Goal: Information Seeking & Learning: Learn about a topic

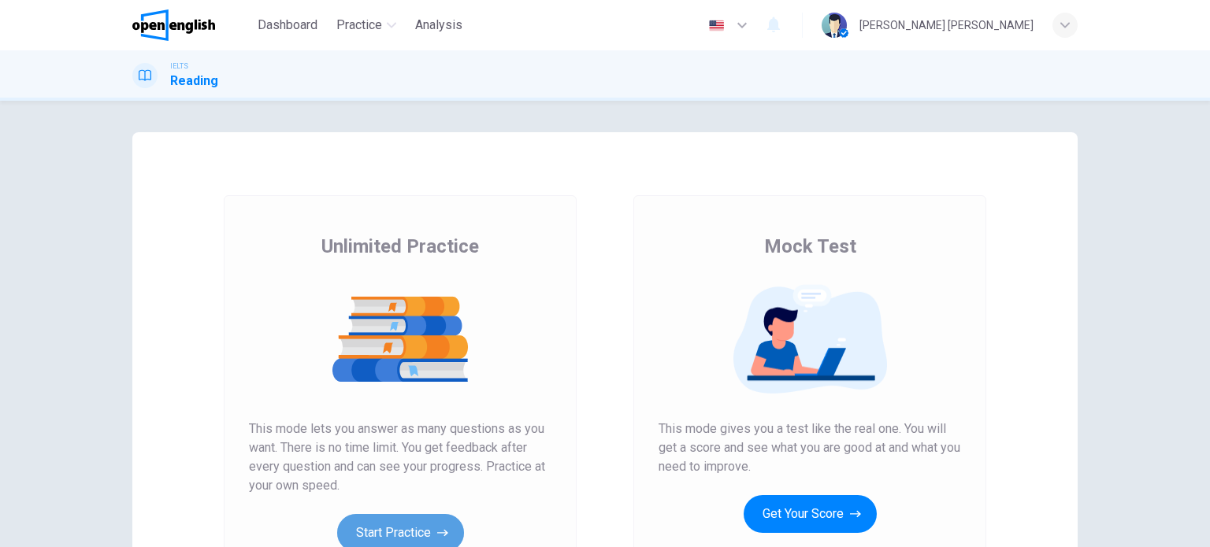
click at [394, 532] on button "Start Practice" at bounding box center [400, 533] width 127 height 38
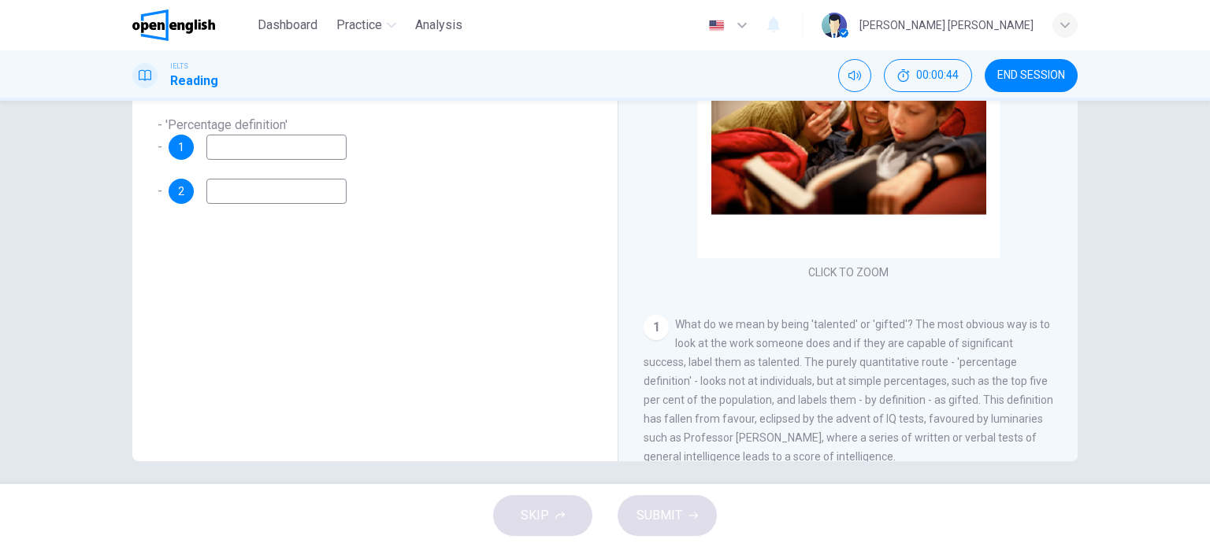
scroll to position [221, 0]
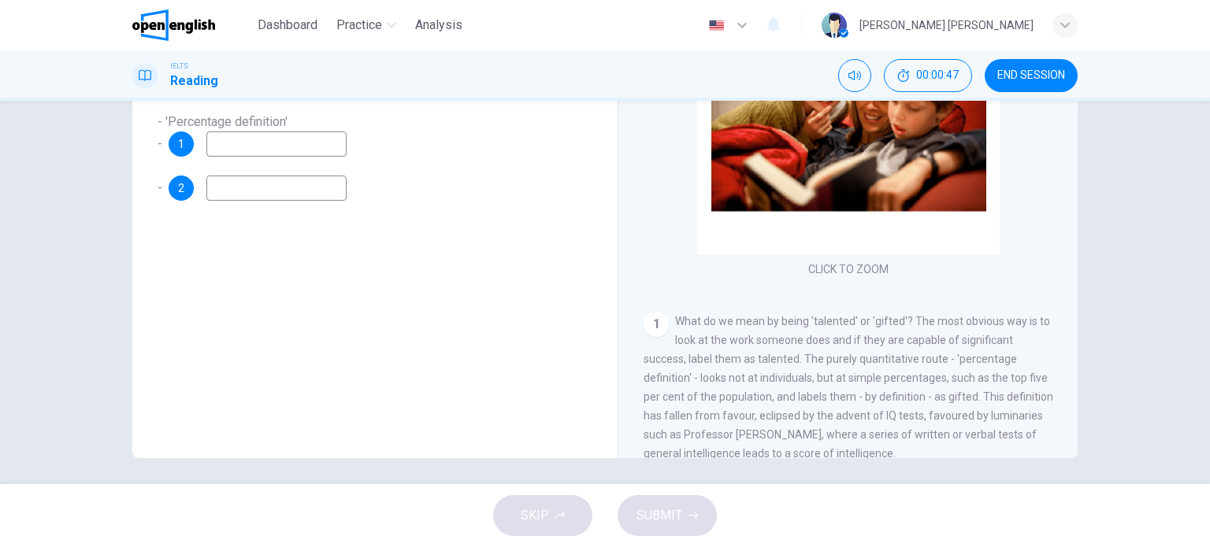
drag, startPoint x: 1200, startPoint y: 302, endPoint x: 1189, endPoint y: 240, distance: 63.2
click at [1189, 240] on div "Questions 1 - 2 Over time, how have the approaches to defining 'talent' progres…" at bounding box center [605, 293] width 1210 height 384
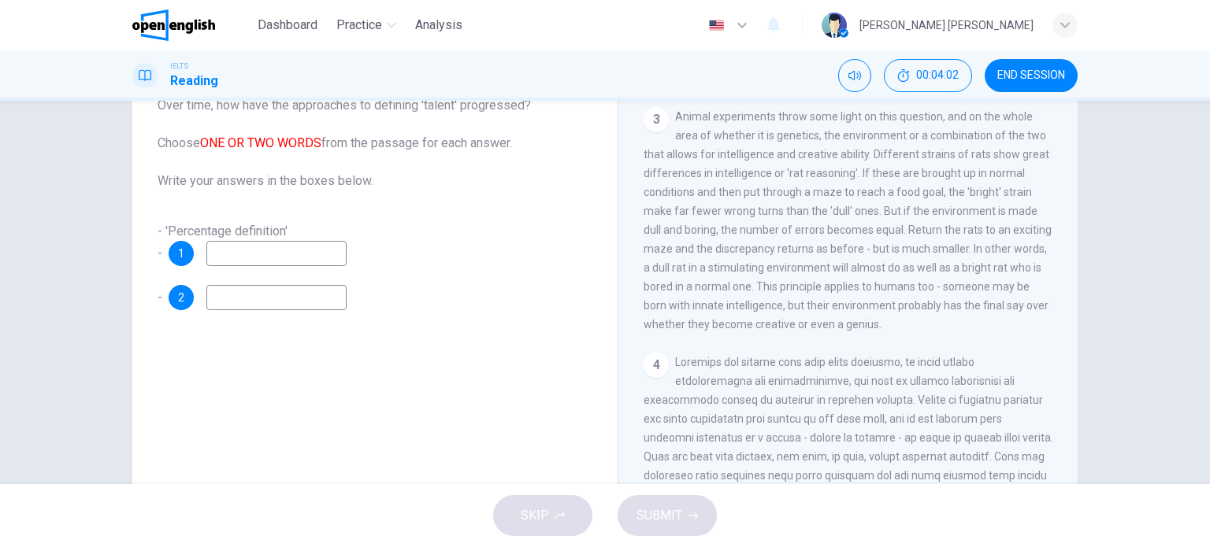
scroll to position [657, 0]
click at [930, 332] on div "3 Animal experiments throw some light on this question, and on the whole area o…" at bounding box center [849, 218] width 410 height 227
click at [275, 258] on input at bounding box center [276, 253] width 140 height 25
type input "**********"
click at [337, 280] on div "**********" at bounding box center [375, 266] width 435 height 88
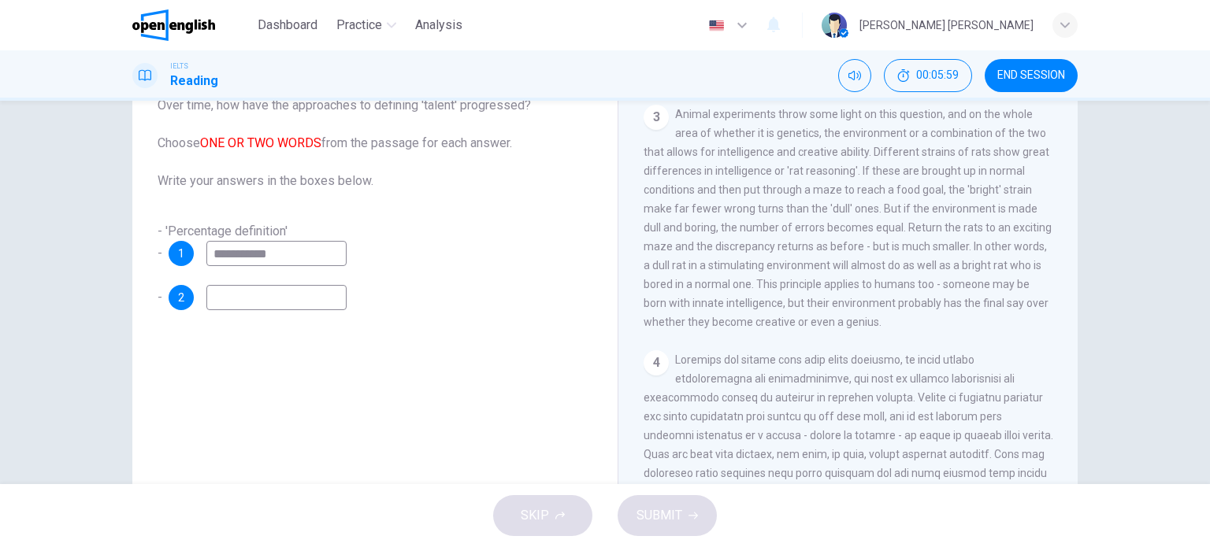
click at [325, 293] on input at bounding box center [276, 297] width 140 height 25
click at [827, 391] on span at bounding box center [849, 511] width 410 height 315
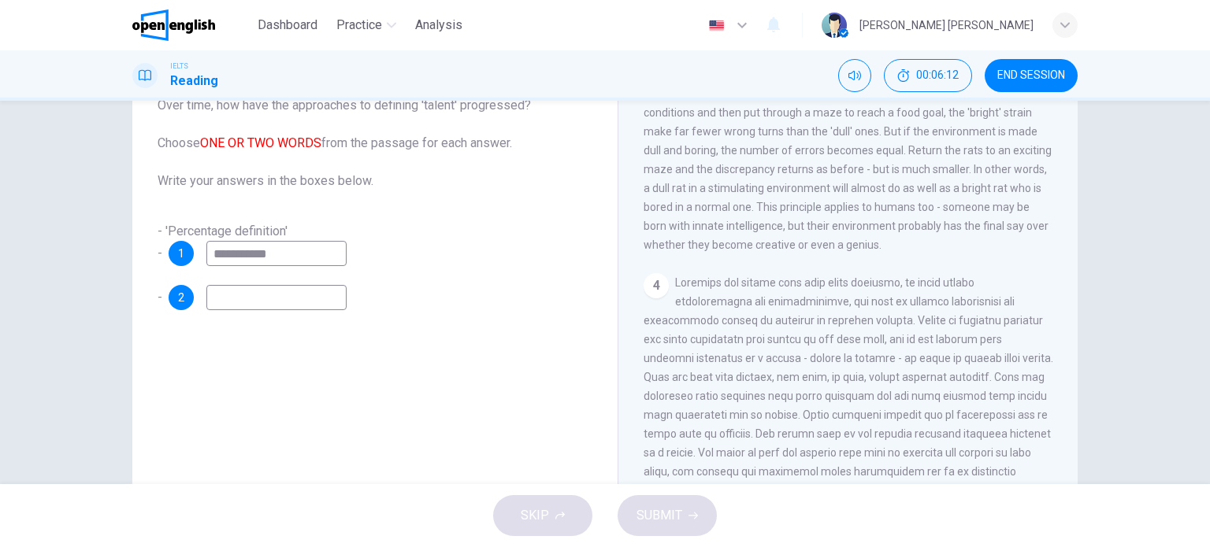
scroll to position [751, 0]
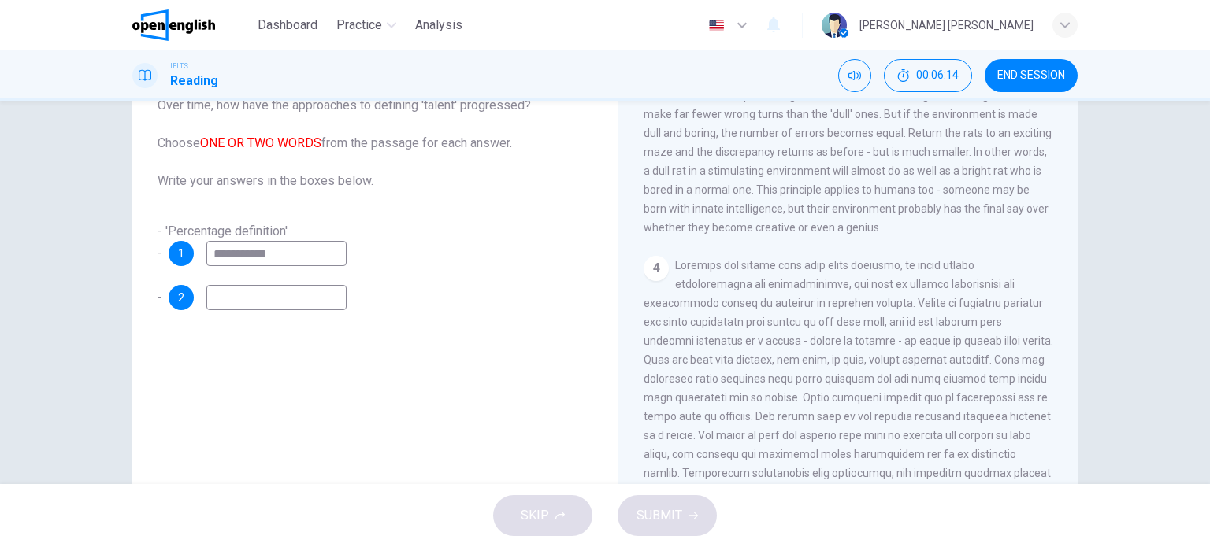
click at [318, 302] on input at bounding box center [276, 297] width 140 height 25
type input "********"
click at [918, 314] on div "4" at bounding box center [849, 416] width 410 height 321
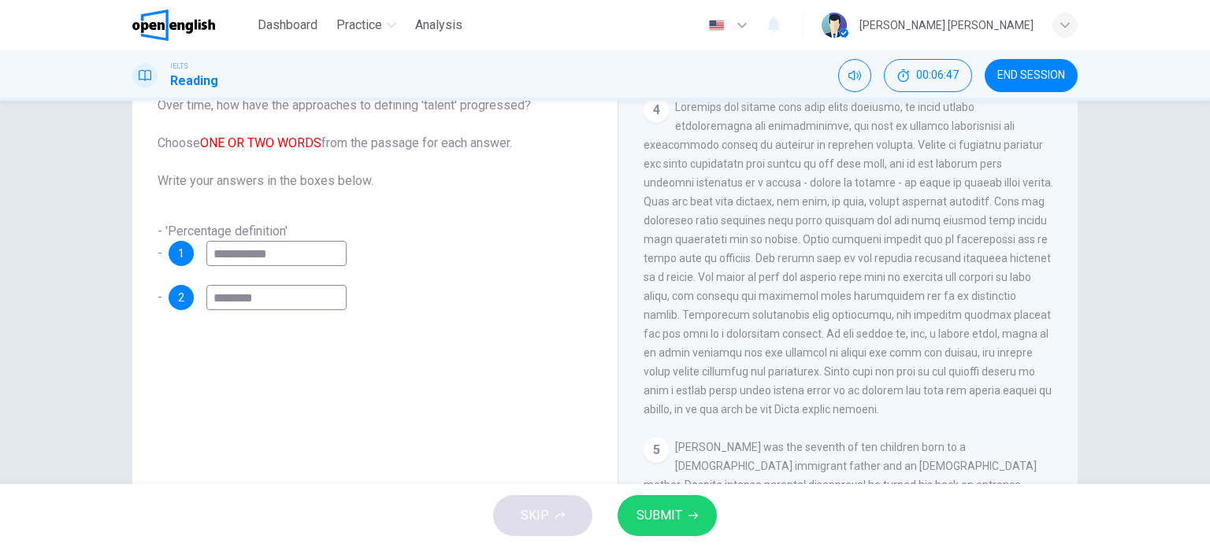
scroll to position [940, 0]
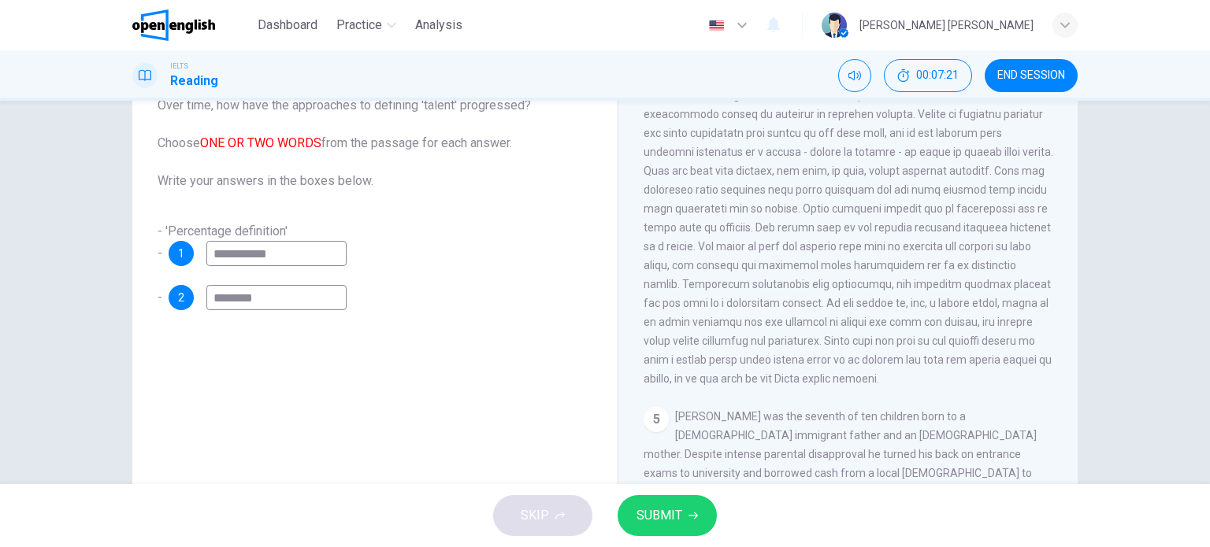
click at [982, 388] on div "4" at bounding box center [849, 227] width 410 height 321
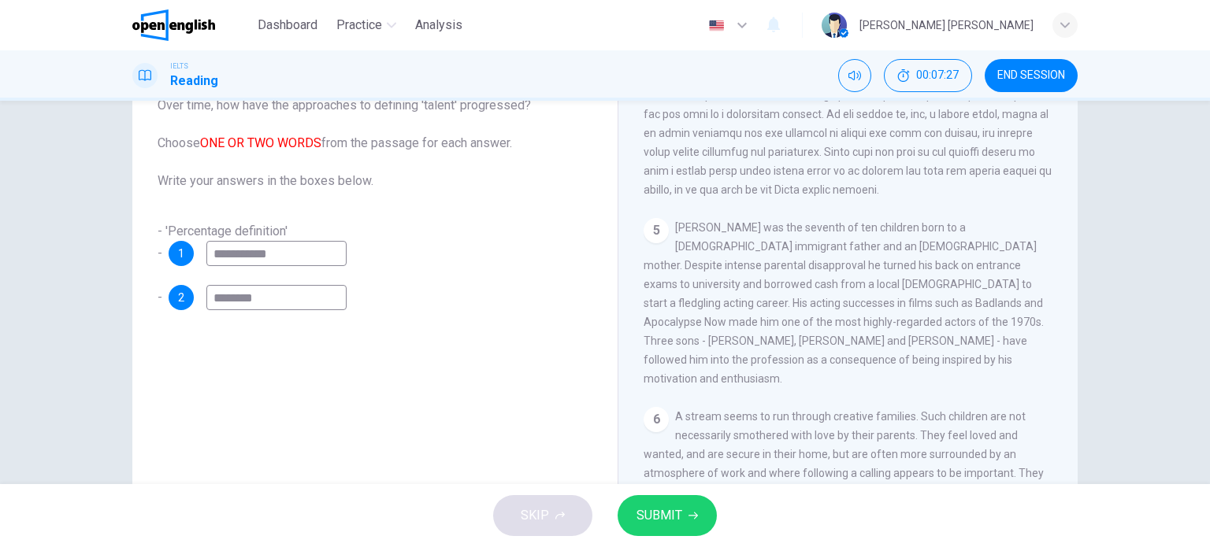
scroll to position [1161, 0]
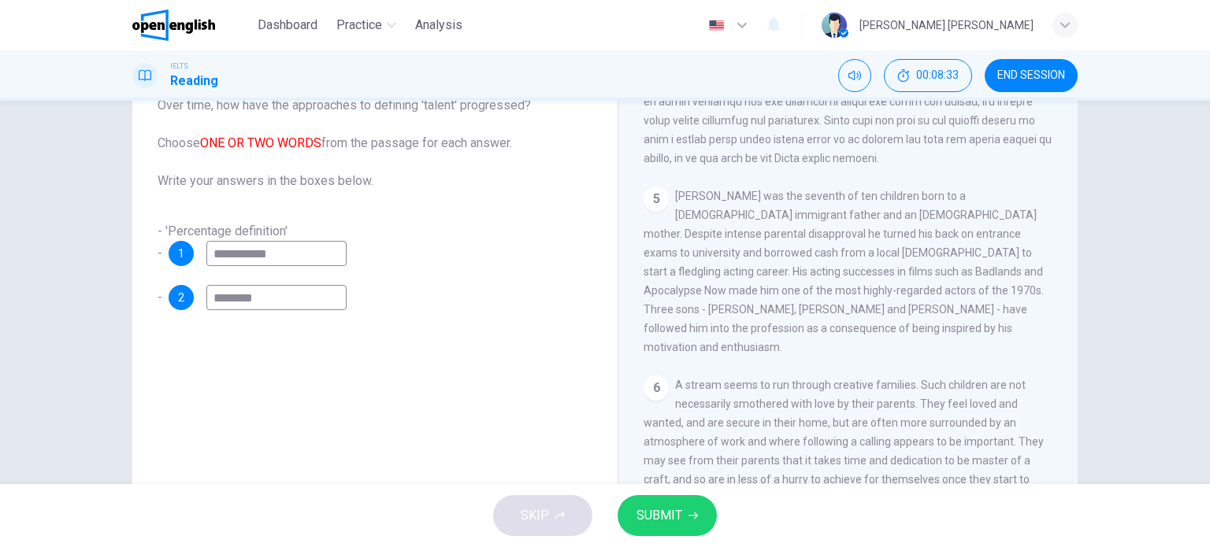
click at [923, 436] on span "A stream seems to run through creative families. Such children are not necessar…" at bounding box center [844, 442] width 400 height 126
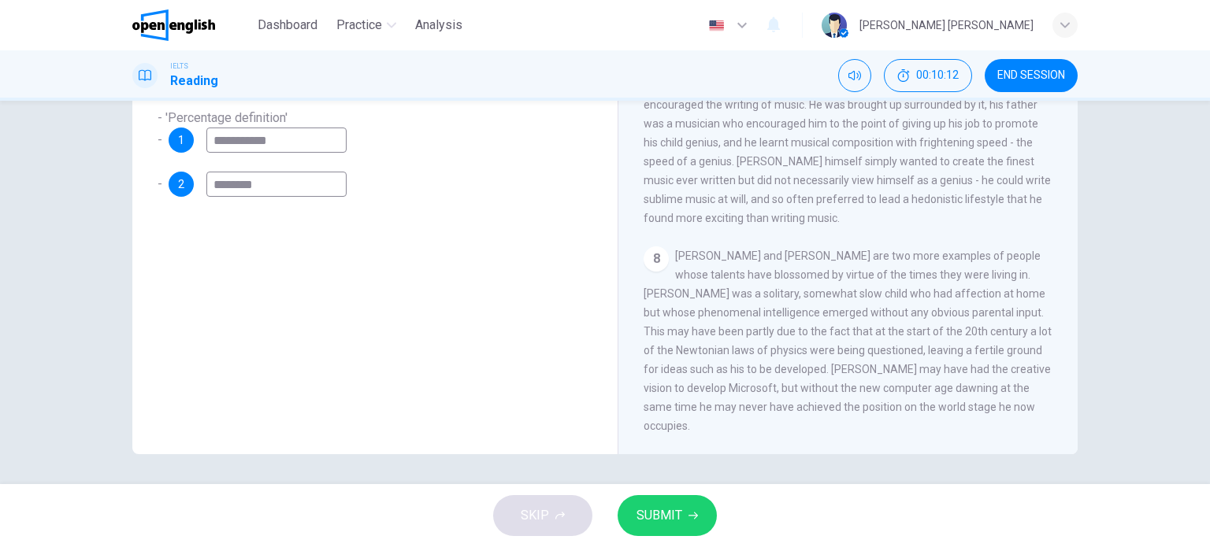
scroll to position [227, 0]
click at [667, 513] on span "SUBMIT" at bounding box center [659, 516] width 46 height 22
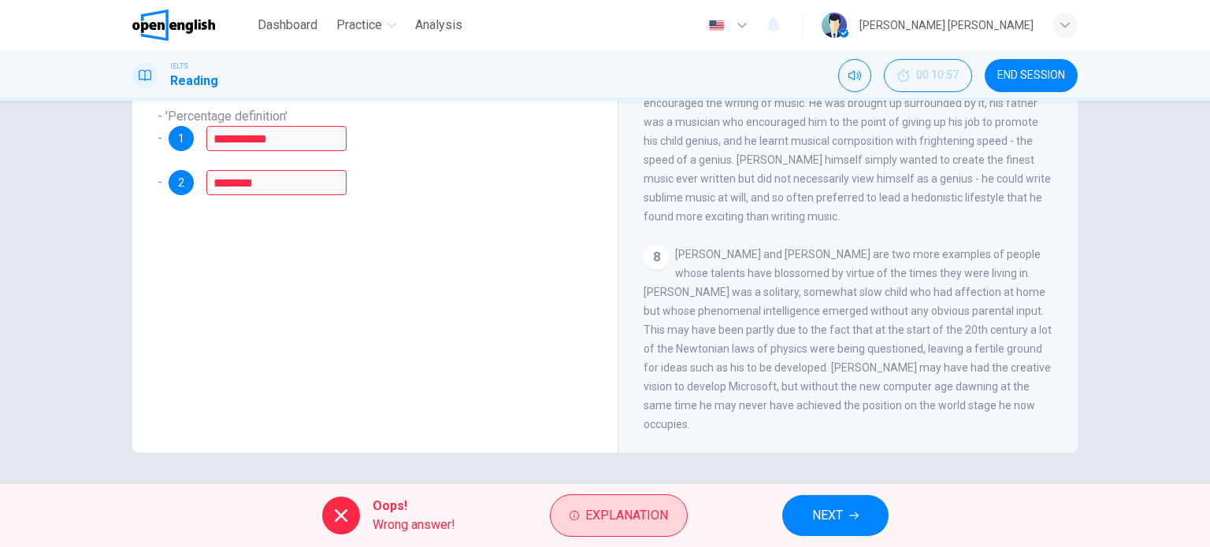
click at [649, 523] on span "Explanation" at bounding box center [626, 516] width 83 height 22
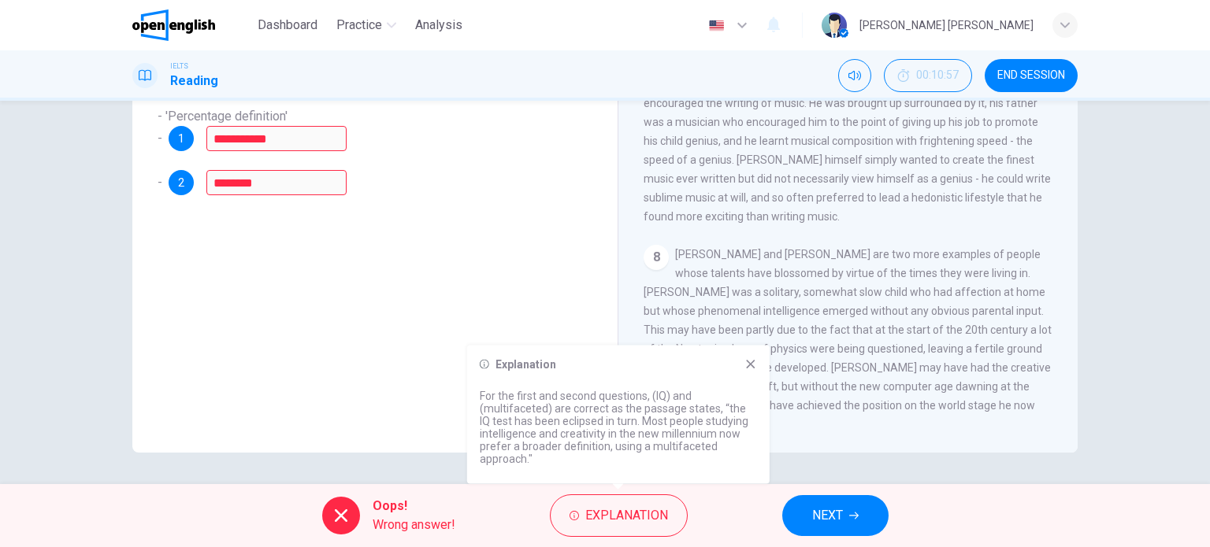
click at [964, 391] on span "[PERSON_NAME] and [PERSON_NAME] are two more examples of people whose talents h…" at bounding box center [848, 339] width 408 height 183
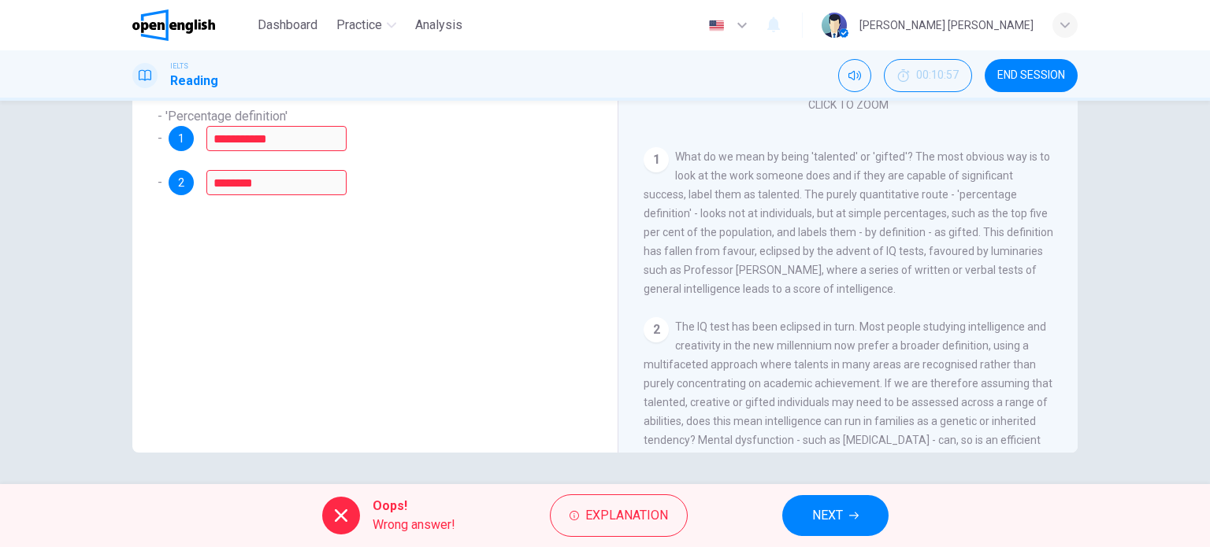
scroll to position [145, 0]
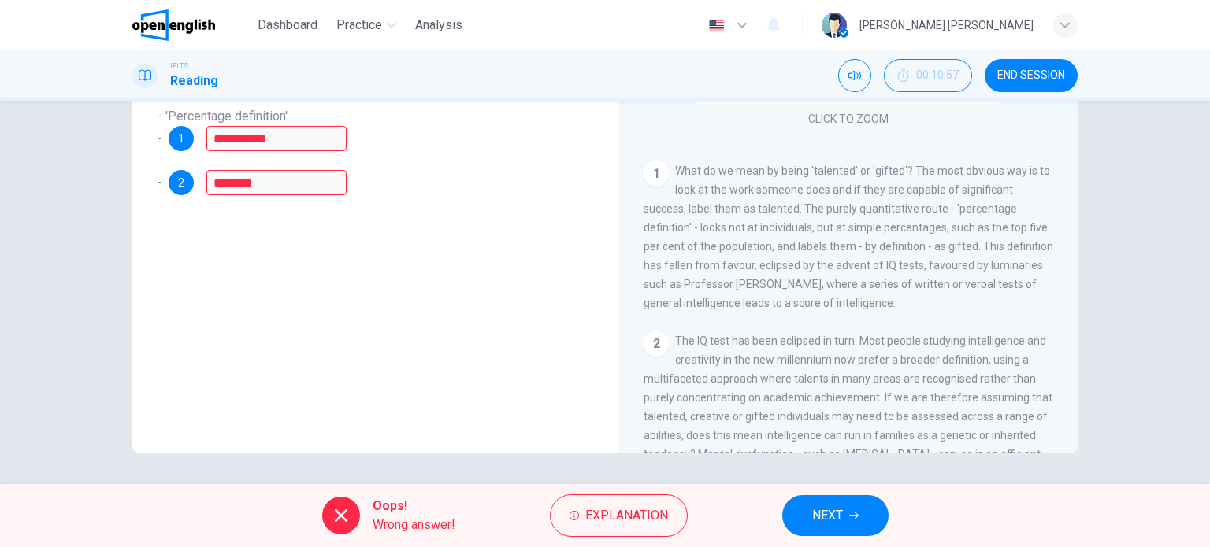
click at [578, 543] on div "Oops! Wrong answer! Explanation NEXT" at bounding box center [605, 515] width 1210 height 63
click at [599, 517] on span "Explanation" at bounding box center [626, 516] width 83 height 22
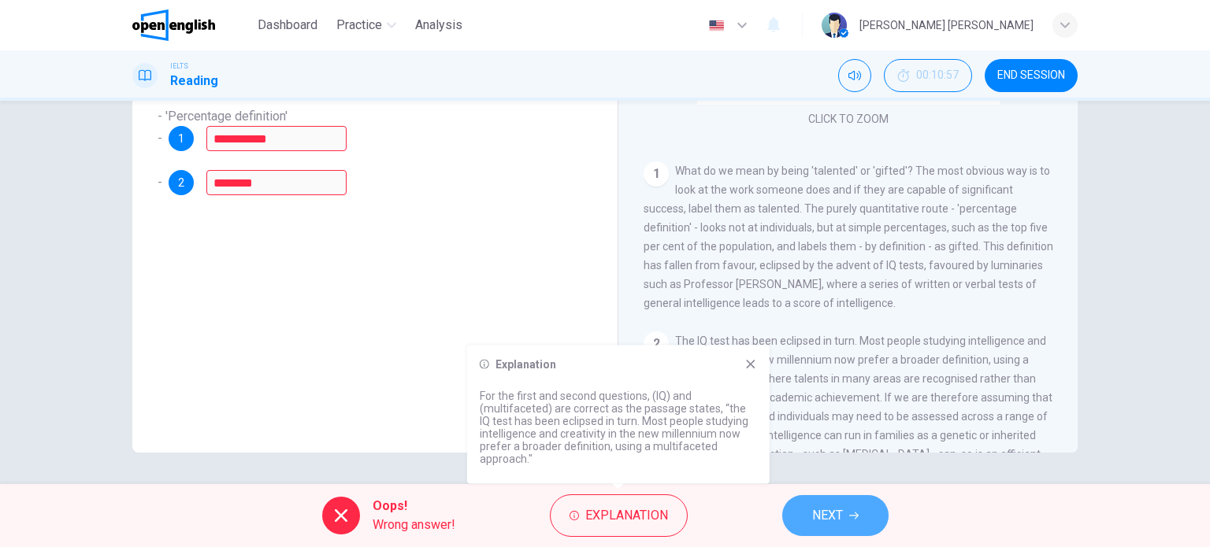
click at [822, 517] on span "NEXT" at bounding box center [827, 516] width 31 height 22
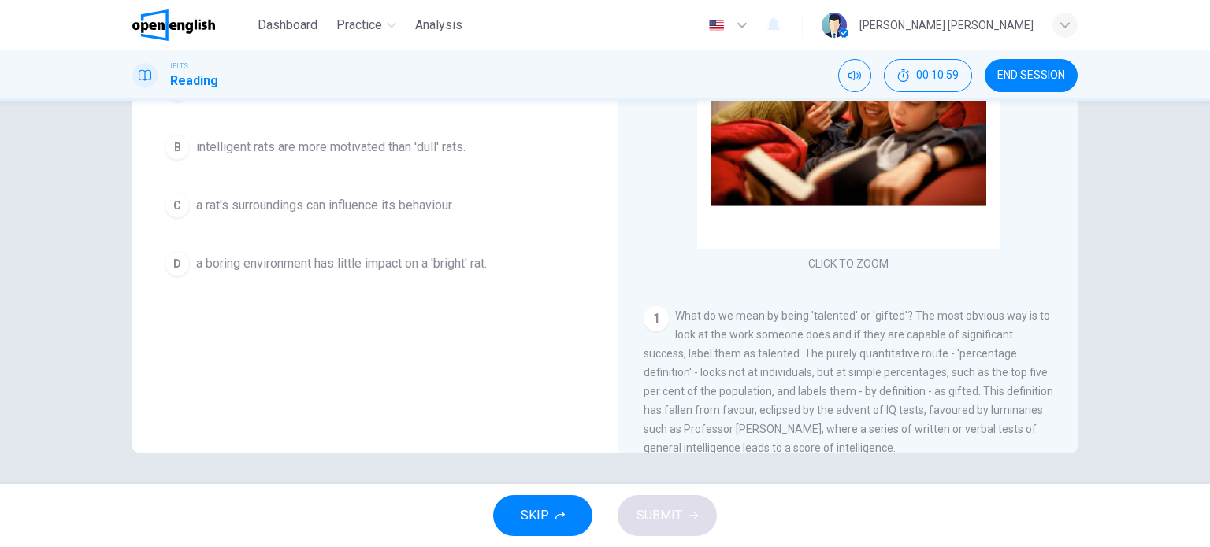
click at [621, 312] on div "Nurturing Talent within the Family CLICK TO ZOOM Click to Zoom 1 What do we mea…" at bounding box center [848, 191] width 460 height 573
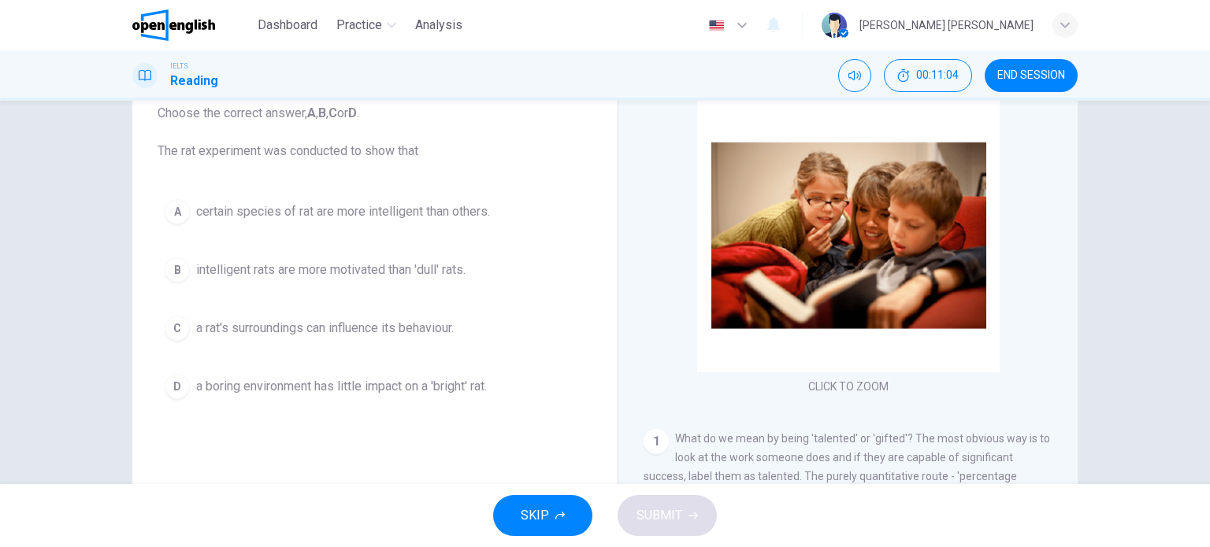
scroll to position [132, 0]
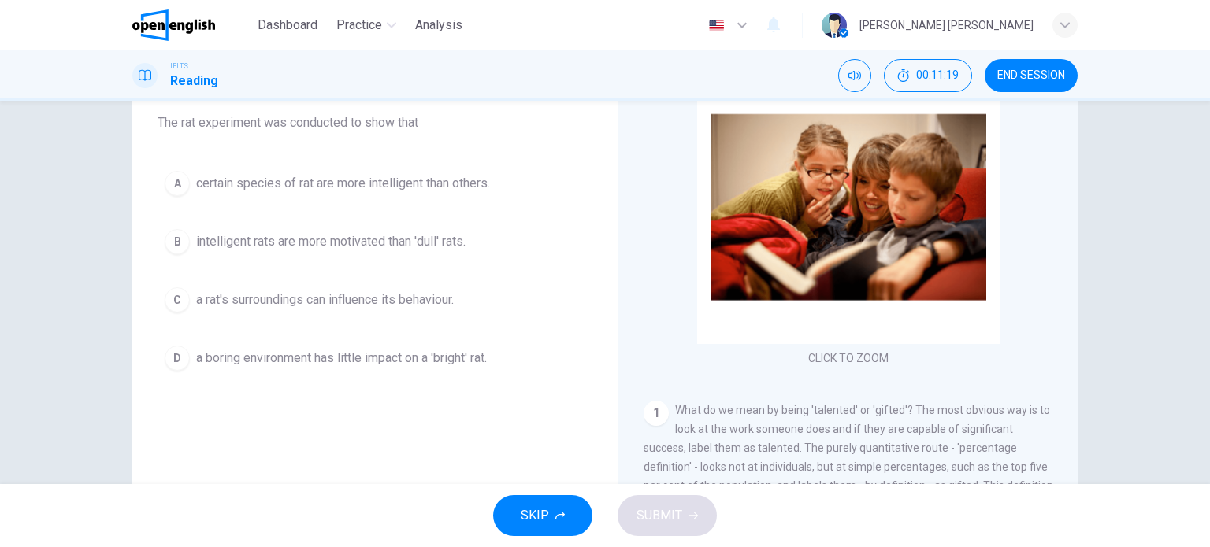
click at [172, 302] on div "C" at bounding box center [177, 299] width 25 height 25
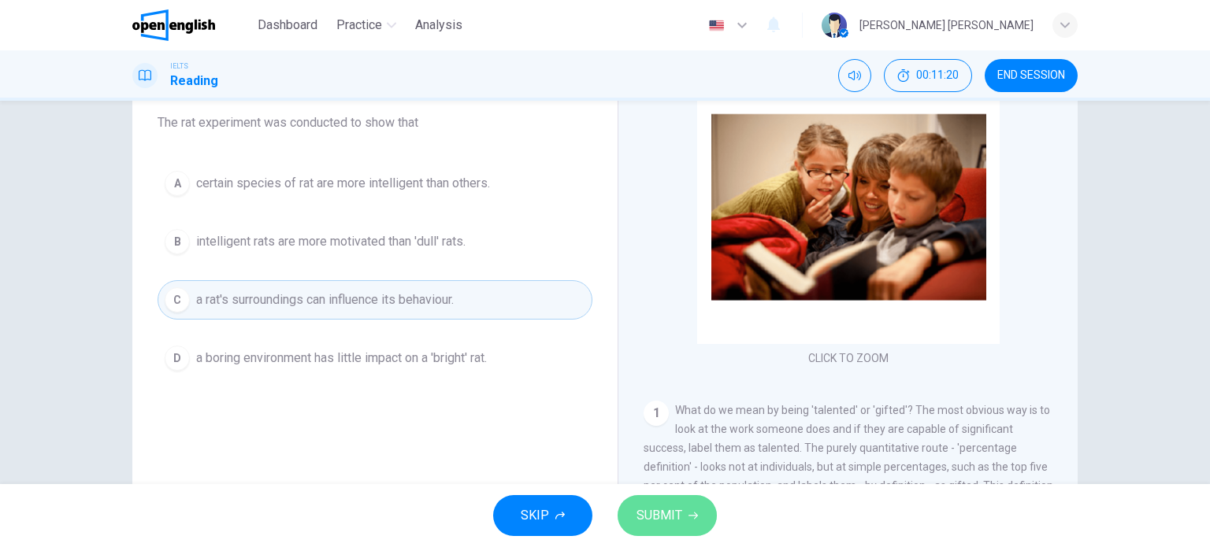
click at [649, 500] on button "SUBMIT" at bounding box center [667, 515] width 99 height 41
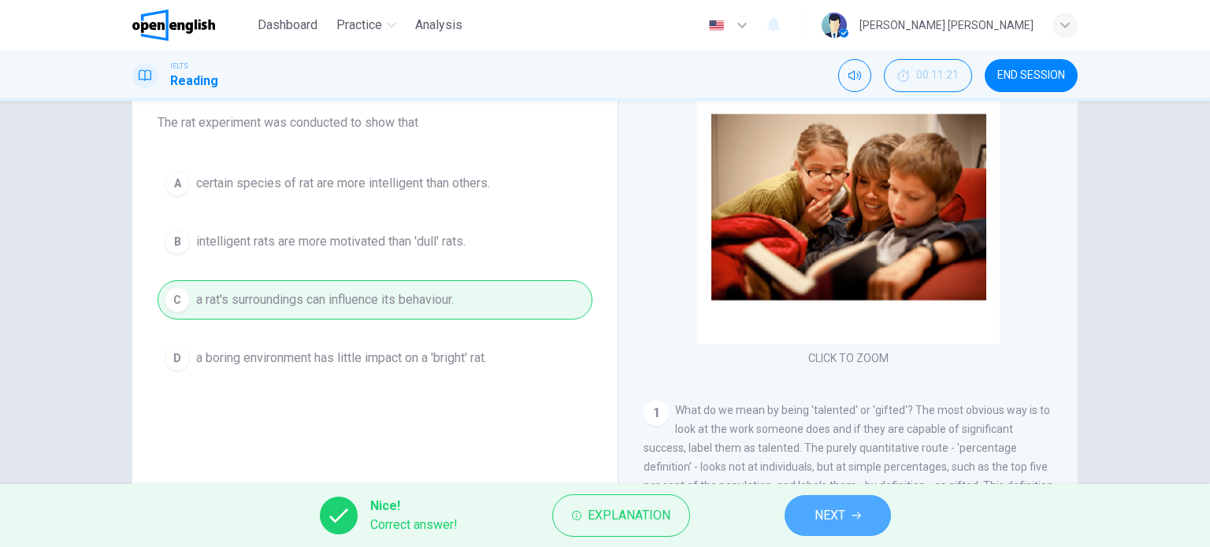
click at [871, 525] on button "NEXT" at bounding box center [838, 515] width 106 height 41
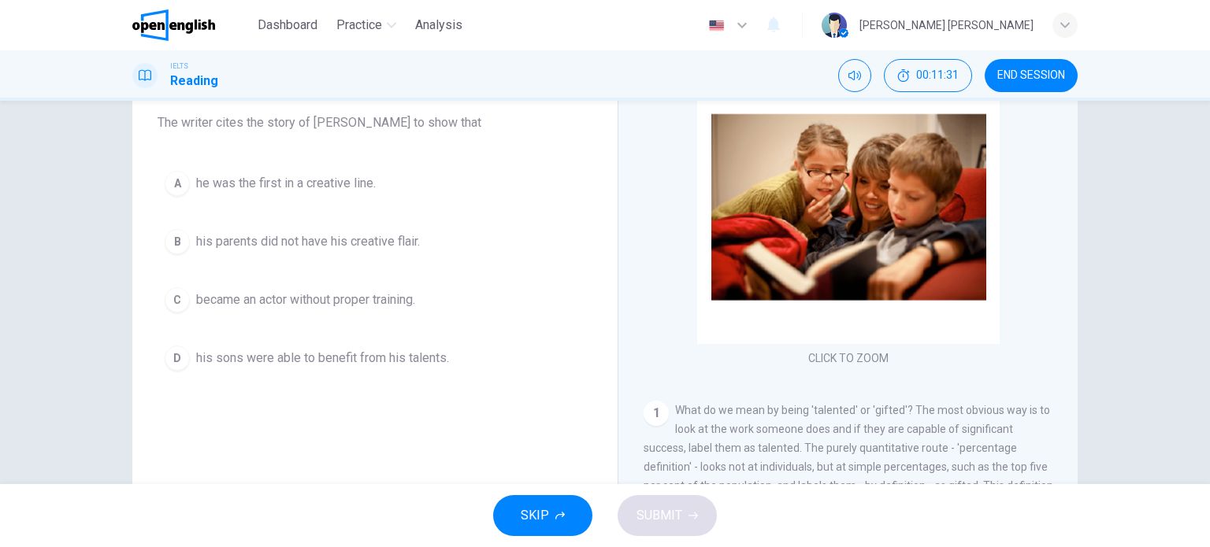
click at [815, 423] on span "What do we mean by being 'talented' or 'gifted'? The most obvious way is to loo…" at bounding box center [849, 476] width 410 height 145
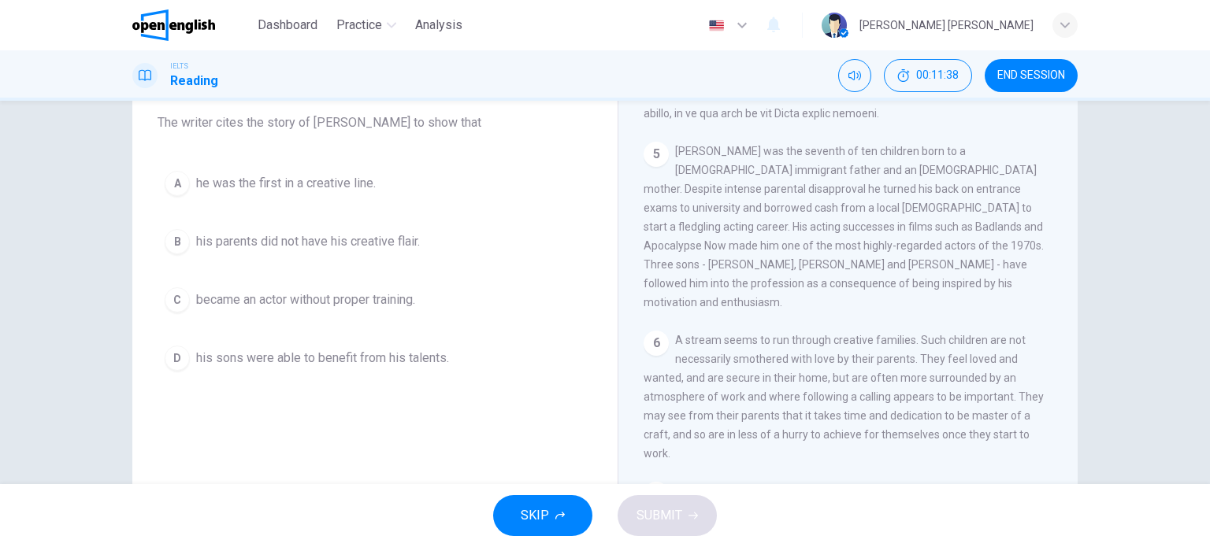
scroll to position [1229, 0]
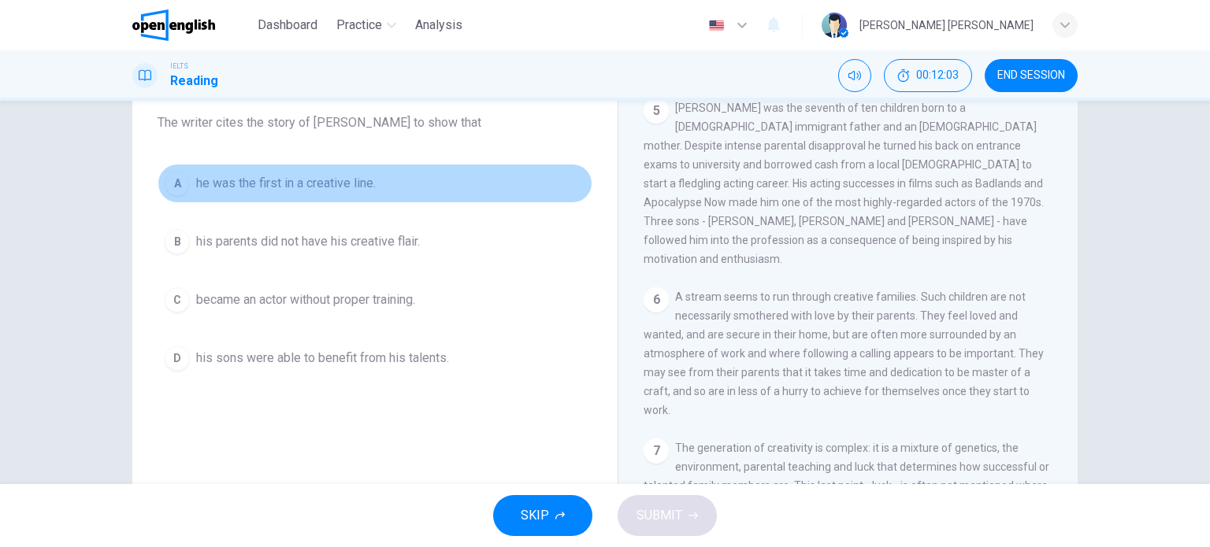
click at [170, 181] on div "A" at bounding box center [177, 183] width 25 height 25
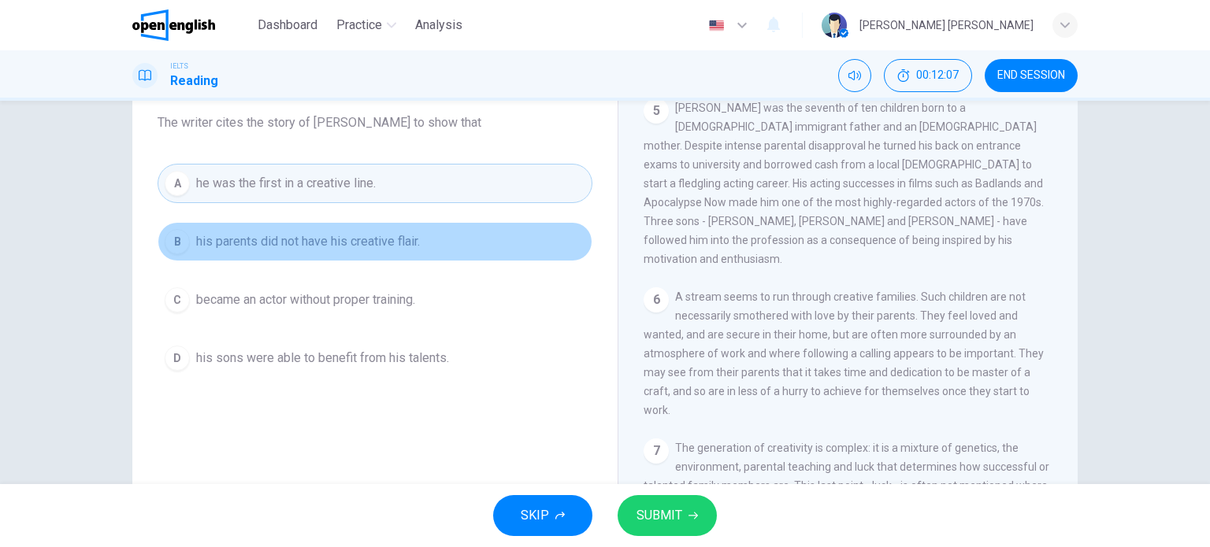
click at [220, 241] on span "his parents did not have his creative flair." at bounding box center [308, 241] width 224 height 19
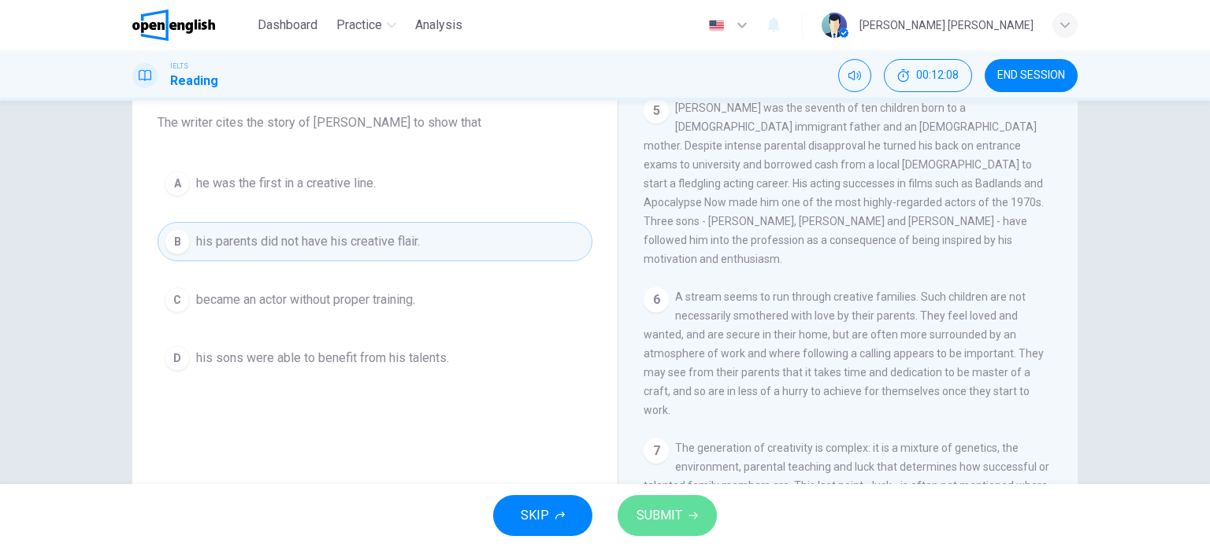
click at [699, 510] on button "SUBMIT" at bounding box center [667, 515] width 99 height 41
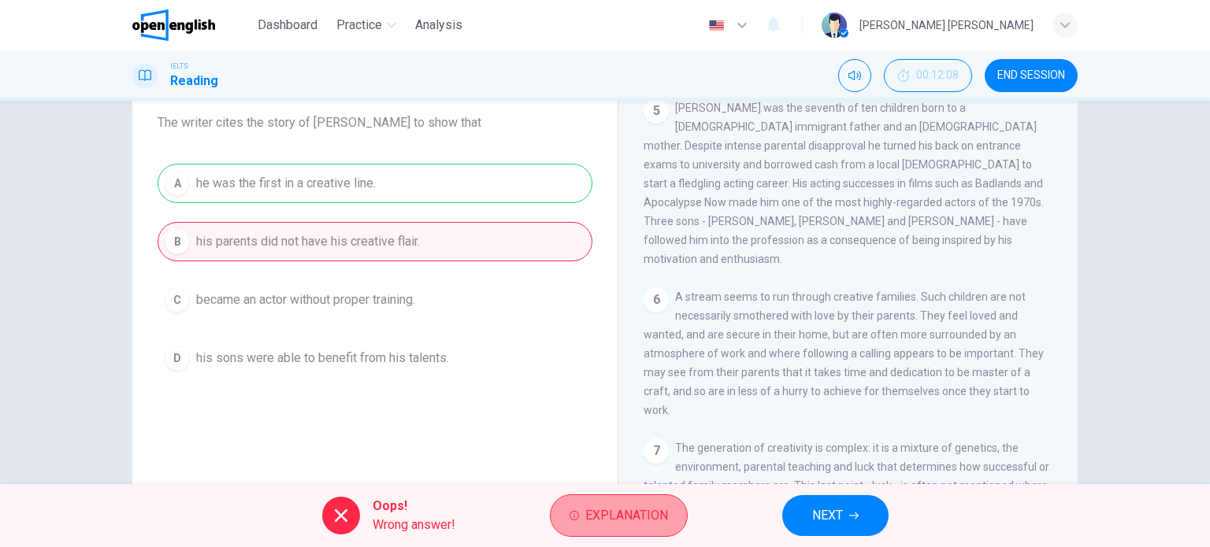
click at [630, 525] on span "Explanation" at bounding box center [626, 516] width 83 height 22
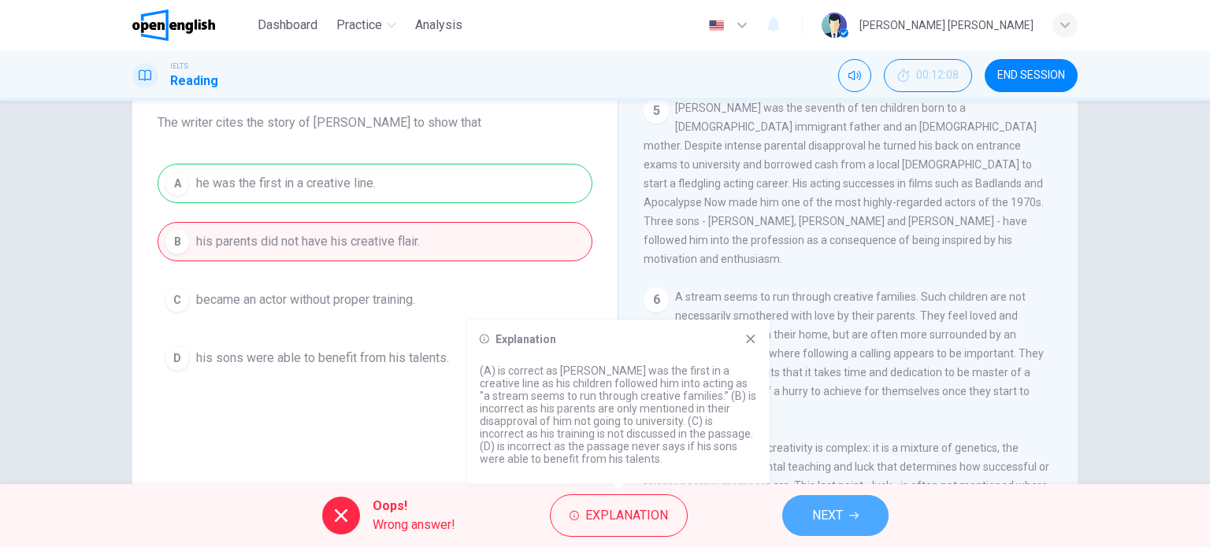
click at [831, 510] on span "NEXT" at bounding box center [827, 516] width 31 height 22
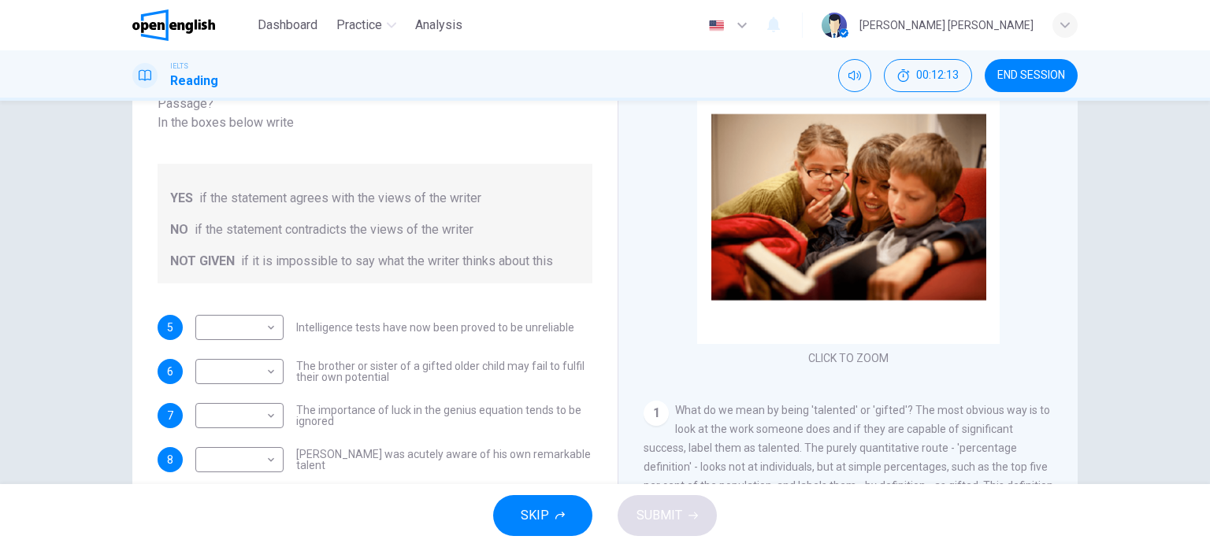
click at [332, 164] on div "YES if the statement agrees with the views of the writer NO if the statement co…" at bounding box center [375, 224] width 435 height 120
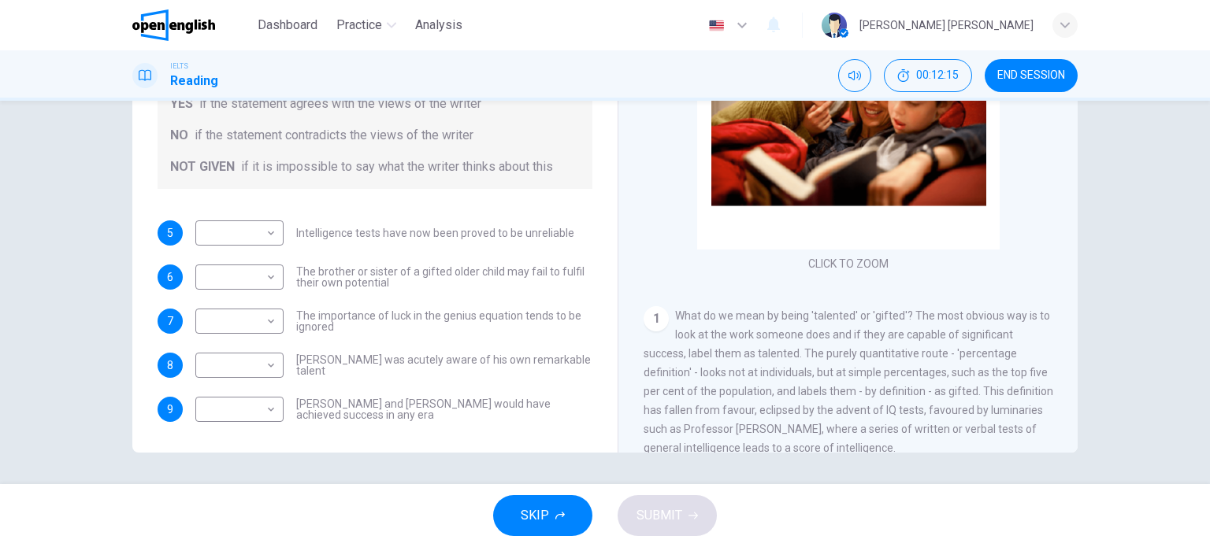
scroll to position [195, 0]
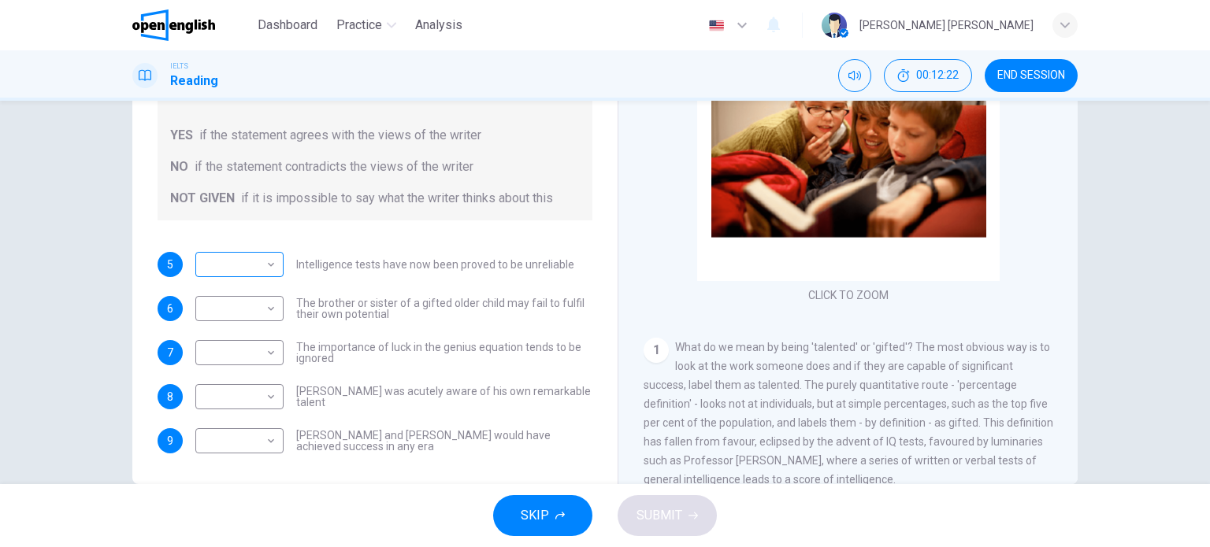
click at [254, 243] on body "This site uses cookies, as explained in our Privacy Policy . If you agree to th…" at bounding box center [605, 273] width 1210 height 547
click at [246, 278] on li "YES" at bounding box center [235, 270] width 88 height 25
click at [255, 249] on body "This site uses cookies, as explained in our Privacy Policy . If you agree to th…" at bounding box center [605, 273] width 1210 height 547
click at [245, 321] on li "NOT GIVEN" at bounding box center [235, 321] width 88 height 25
type input "*********"
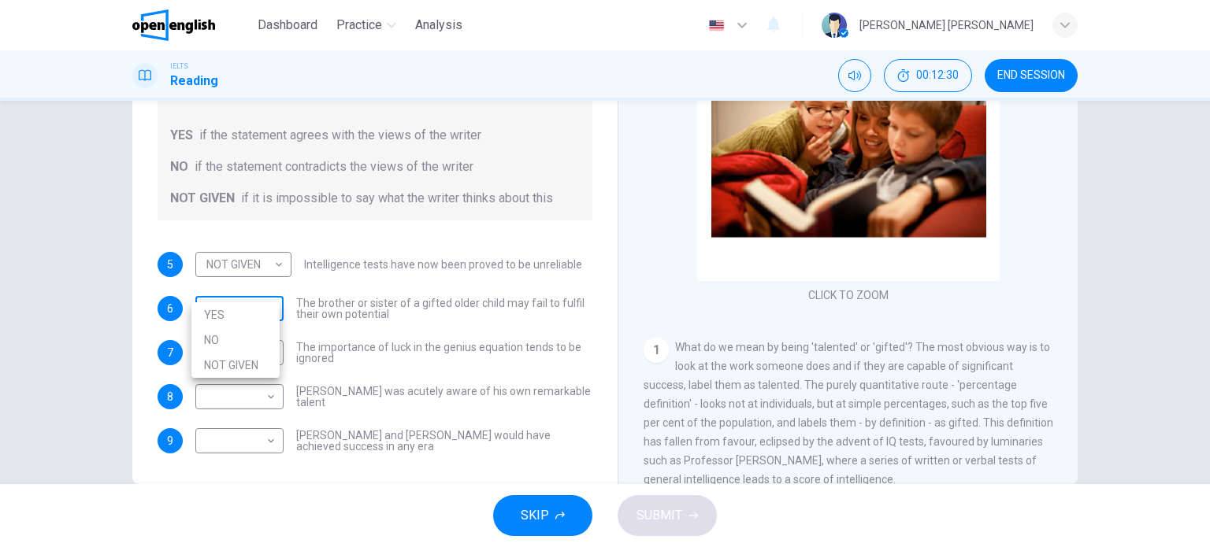
click at [262, 289] on body "This site uses cookies, as explained in our Privacy Policy . If you agree to th…" at bounding box center [605, 273] width 1210 height 547
click at [253, 369] on li "NOT GIVEN" at bounding box center [235, 365] width 88 height 25
type input "*********"
click at [252, 322] on body "This site uses cookies, as explained in our Privacy Policy . If you agree to th…" at bounding box center [605, 273] width 1210 height 547
click at [247, 418] on li "NOT GIVEN" at bounding box center [235, 409] width 88 height 25
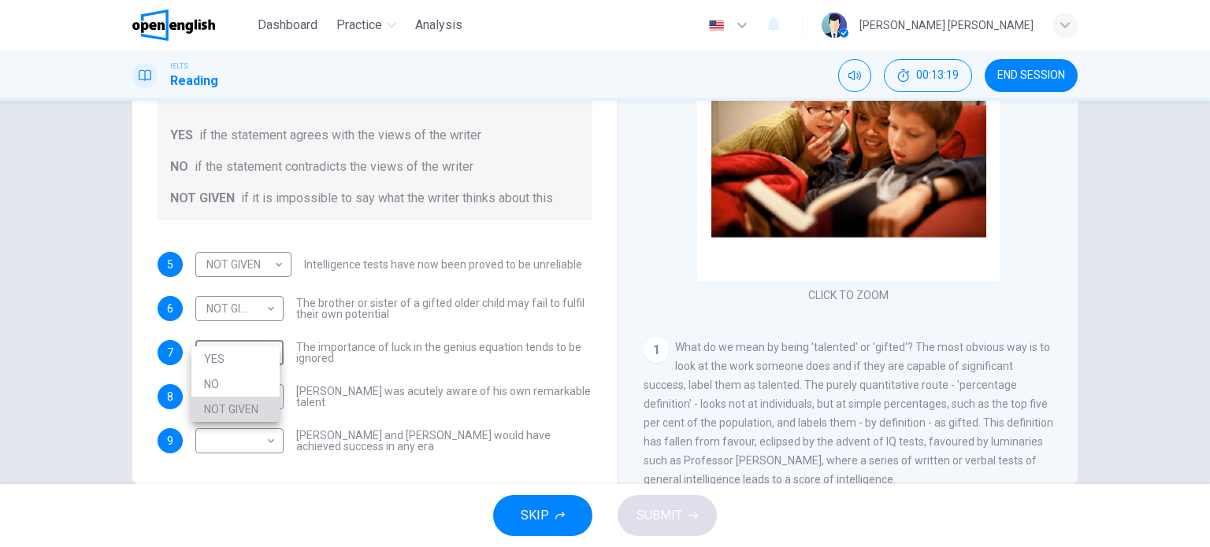
type input "*********"
click at [275, 296] on div "NOT GIVEN ********* ​" at bounding box center [239, 308] width 88 height 25
click at [220, 306] on body "This site uses cookies, as explained in our Privacy Policy . If you agree to th…" at bounding box center [605, 273] width 1210 height 547
click at [221, 336] on li "NO" at bounding box center [235, 340] width 88 height 25
type input "**"
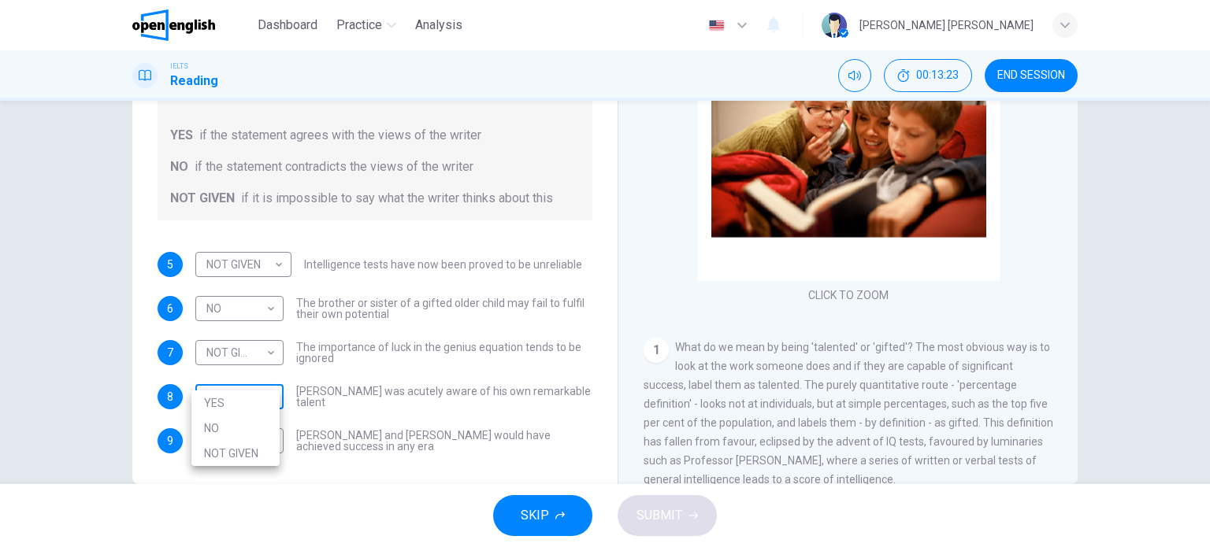
click at [239, 371] on body "This site uses cookies, as explained in our Privacy Policy . If you agree to th…" at bounding box center [605, 273] width 1210 height 547
click at [229, 406] on li "YES" at bounding box center [235, 403] width 88 height 25
type input "***"
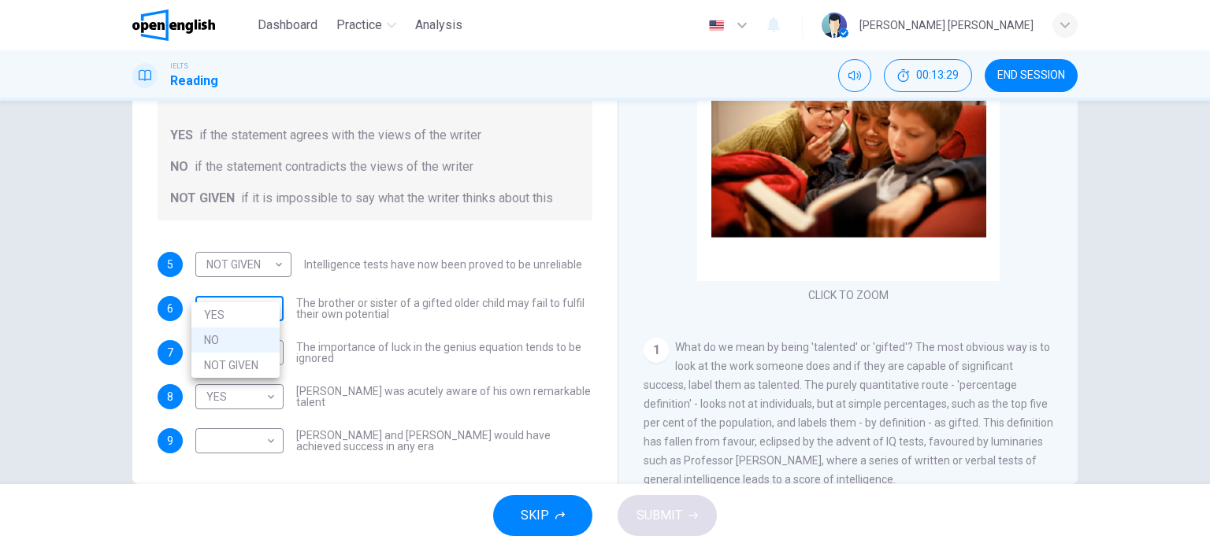
click at [252, 284] on body "This site uses cookies, as explained in our Privacy Policy . If you agree to th…" at bounding box center [605, 273] width 1210 height 547
click at [247, 361] on li "NOT GIVEN" at bounding box center [235, 365] width 88 height 25
type input "*********"
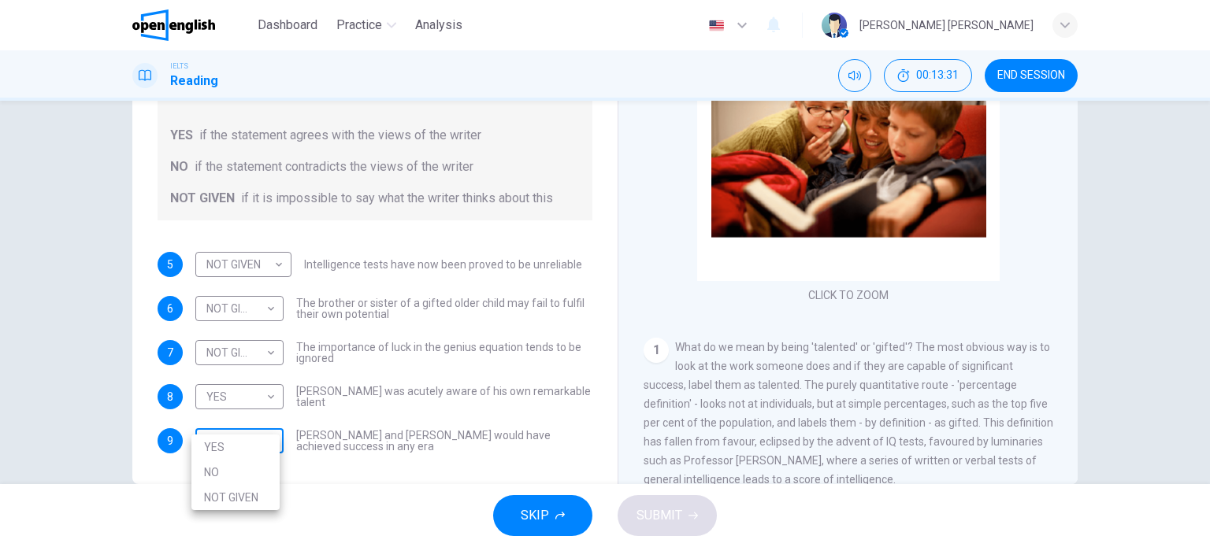
click at [236, 418] on body "This site uses cookies, as explained in our Privacy Policy . If you agree to th…" at bounding box center [605, 273] width 1210 height 547
click at [228, 473] on li "NO" at bounding box center [235, 472] width 88 height 25
type input "**"
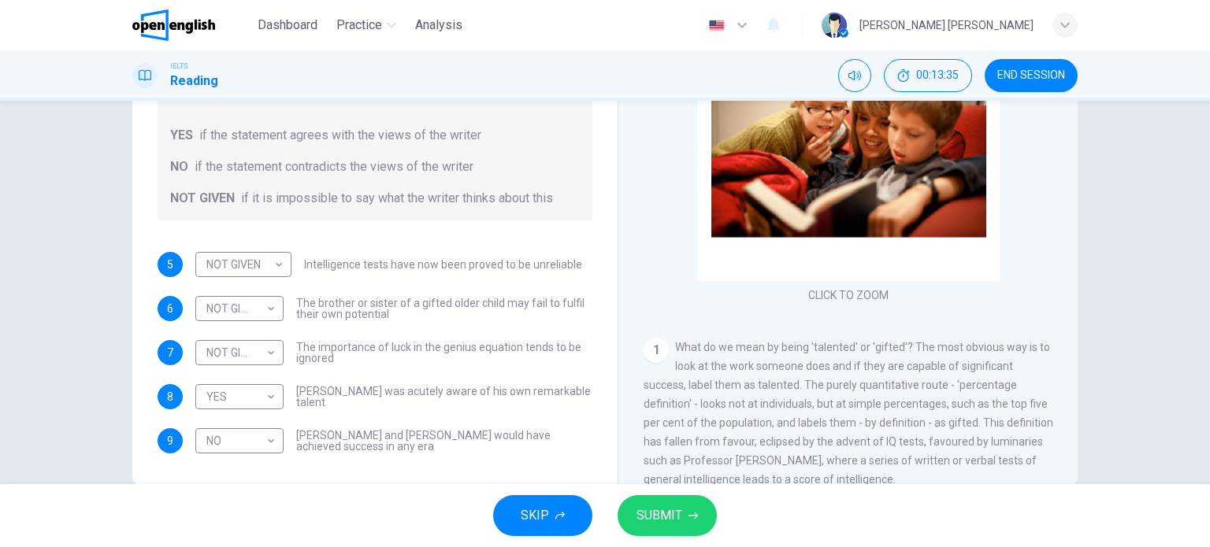
click at [395, 436] on div "Questions 5 - 9 Do the following statements agree with the claims of the writer…" at bounding box center [375, 211] width 460 height 517
click at [645, 509] on span "SUBMIT" at bounding box center [659, 516] width 46 height 22
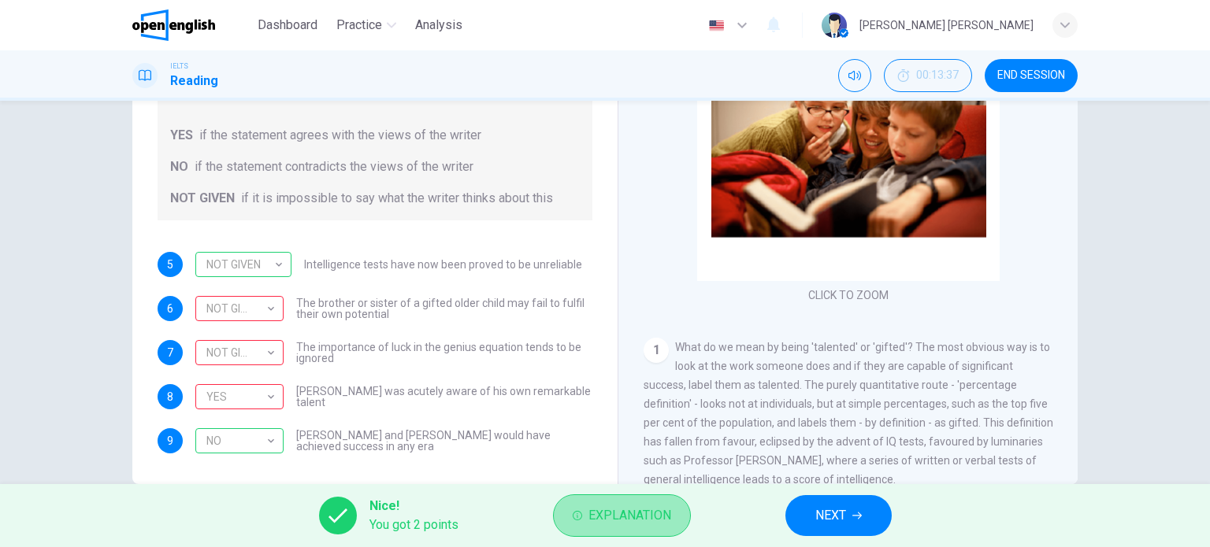
click at [608, 517] on span "Explanation" at bounding box center [629, 516] width 83 height 22
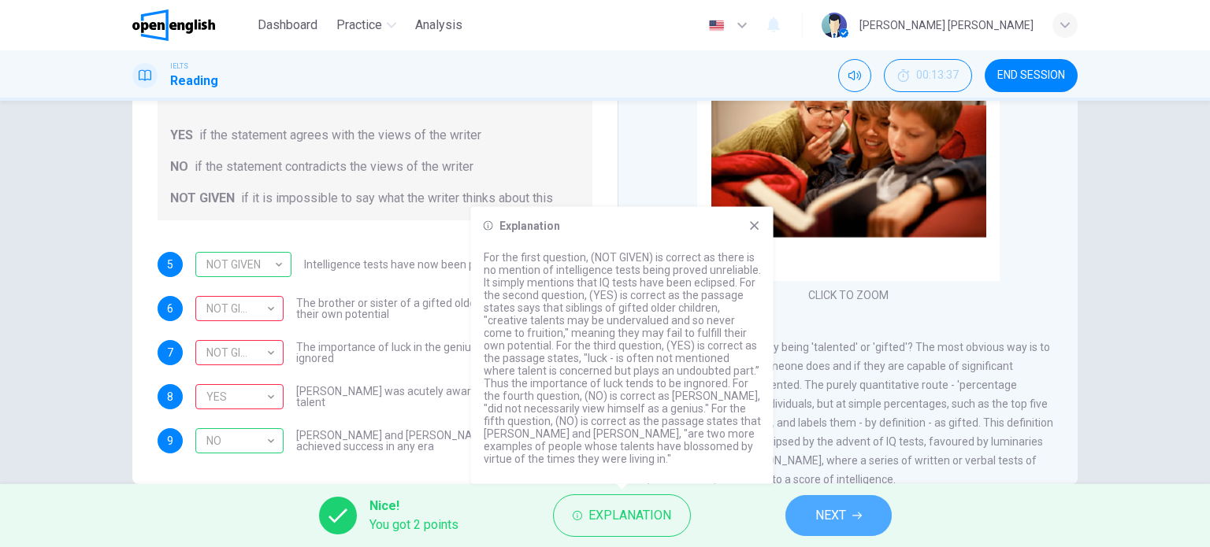
click at [857, 529] on button "NEXT" at bounding box center [838, 515] width 106 height 41
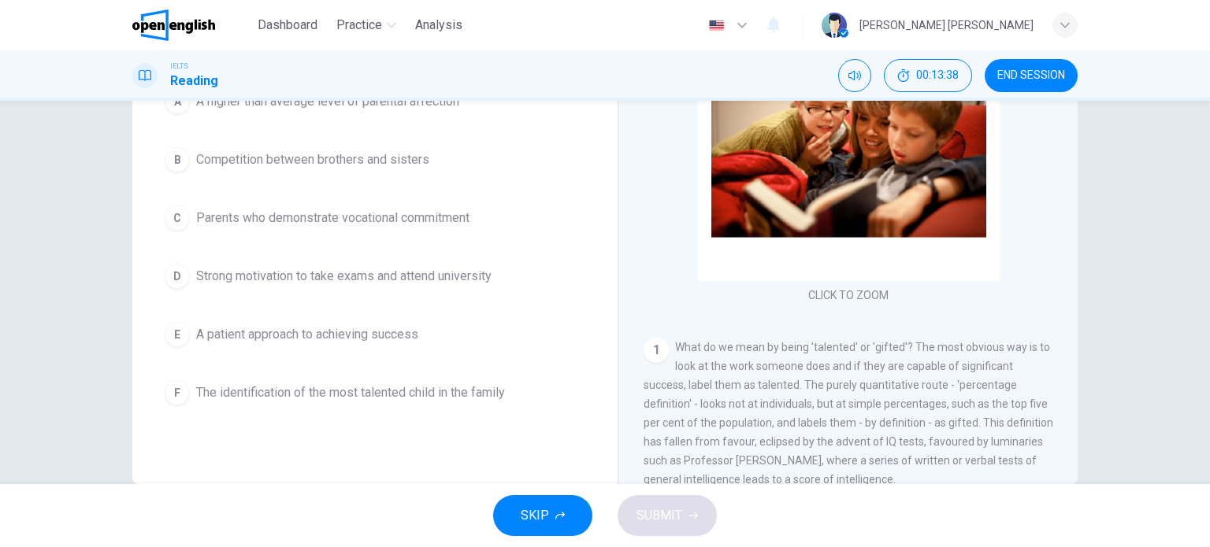
click at [583, 242] on div "A A higher than average level of parental affection B Competition between broth…" at bounding box center [375, 247] width 435 height 331
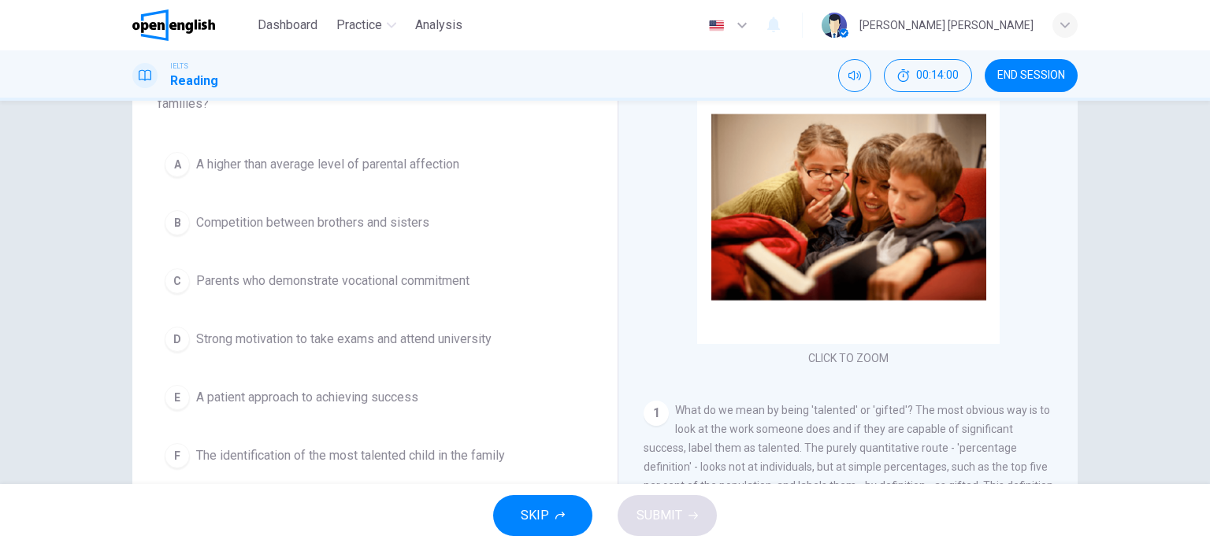
scroll to position [164, 0]
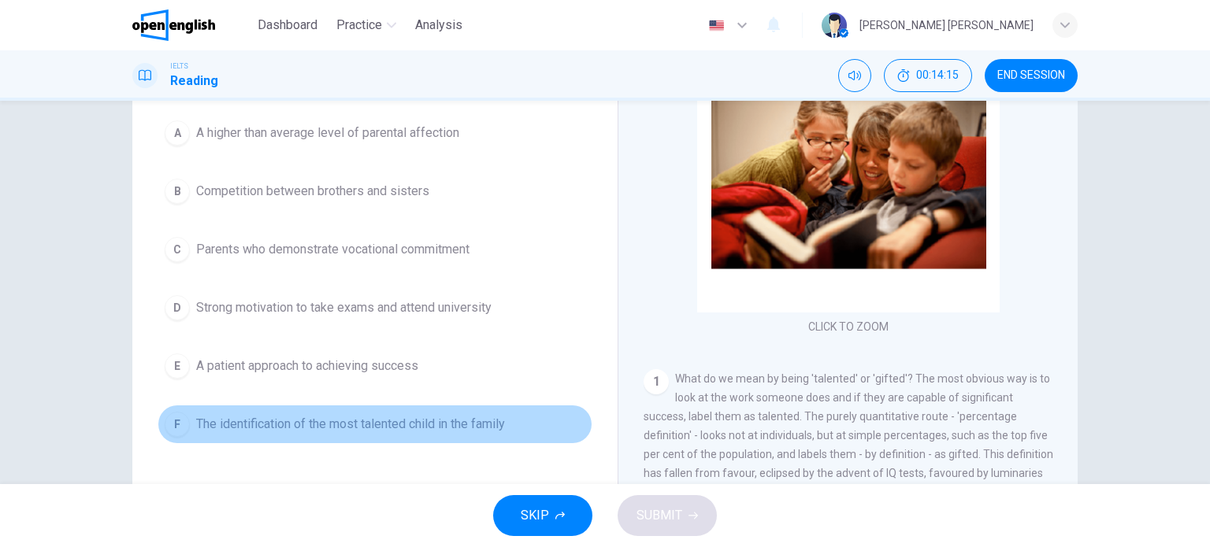
click at [283, 425] on span "The identification of the most talented child in the family" at bounding box center [350, 424] width 309 height 19
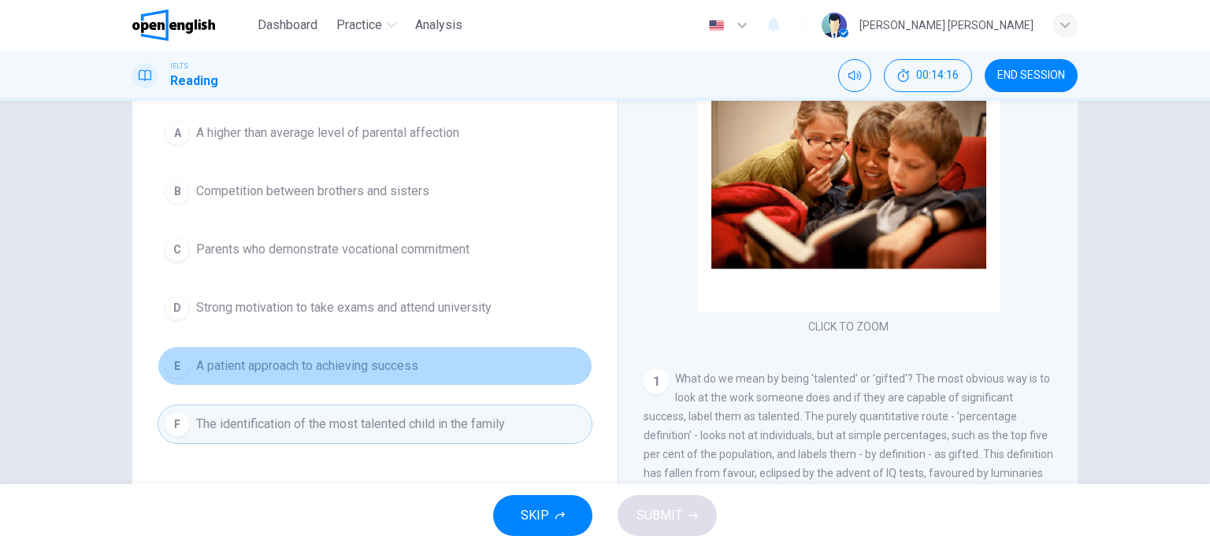
click at [322, 362] on span "A patient approach to achieving success" at bounding box center [307, 366] width 222 height 19
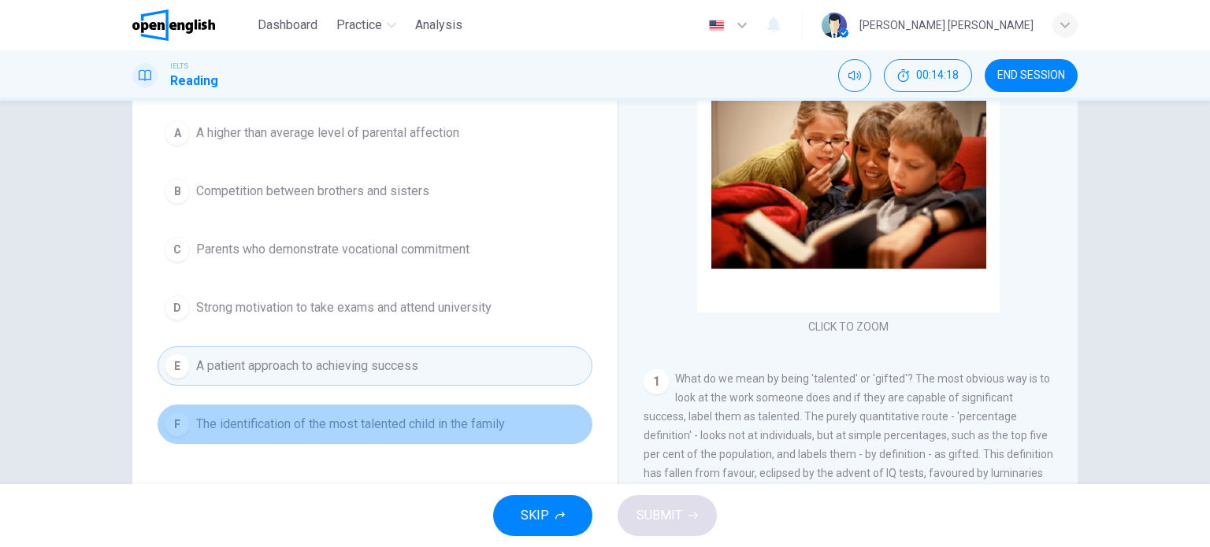
click at [181, 416] on div "F" at bounding box center [177, 424] width 25 height 25
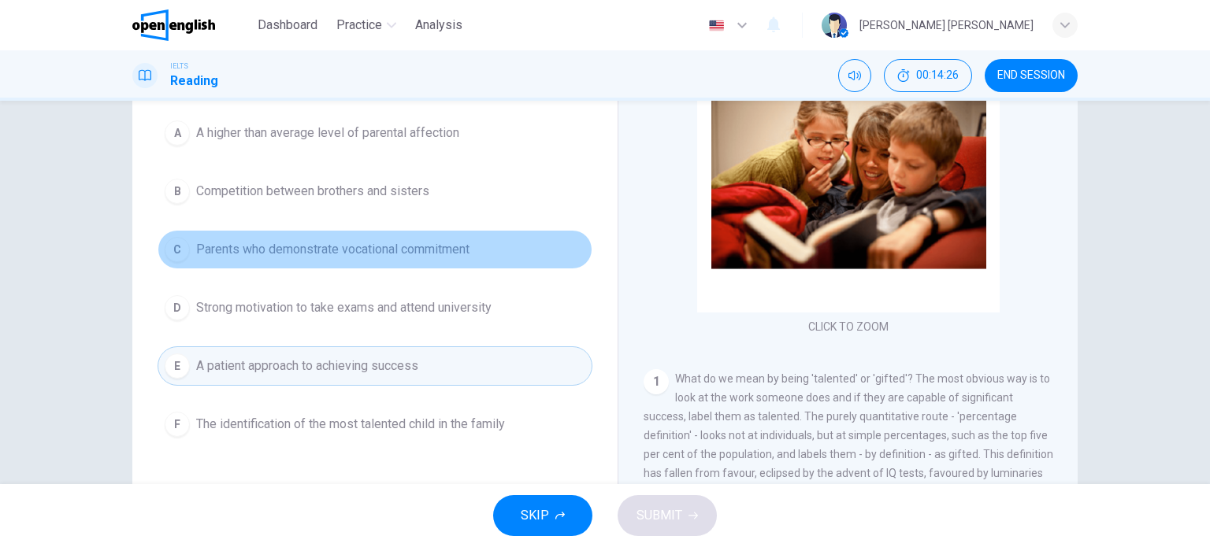
click at [438, 243] on span "Parents who demonstrate vocational commitment" at bounding box center [332, 249] width 273 height 19
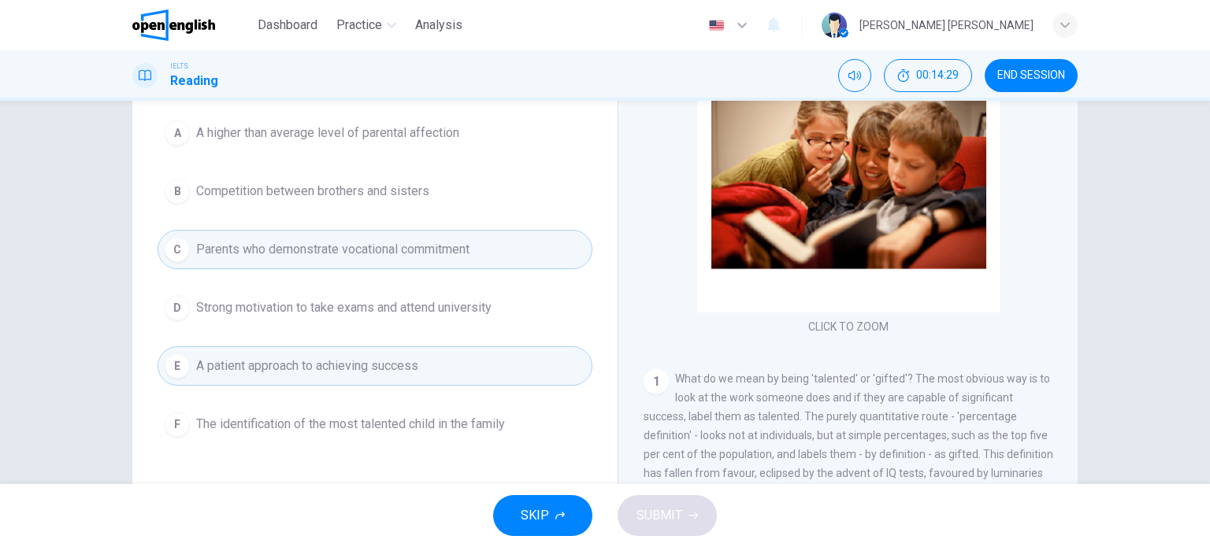
click at [428, 128] on span "A higher than average level of parental affection" at bounding box center [327, 133] width 263 height 19
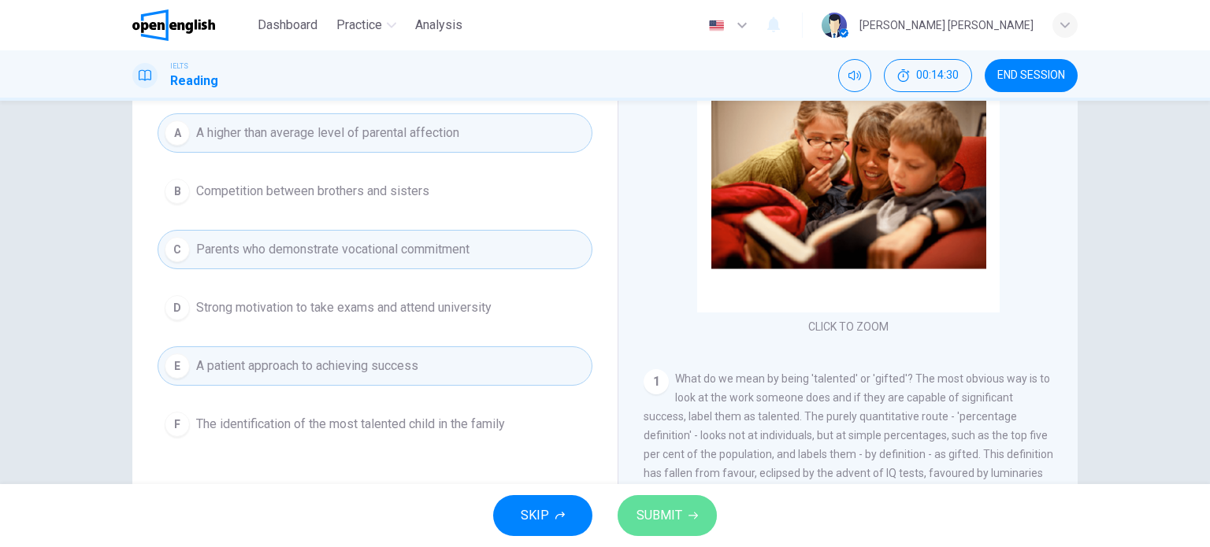
click at [664, 503] on button "SUBMIT" at bounding box center [667, 515] width 99 height 41
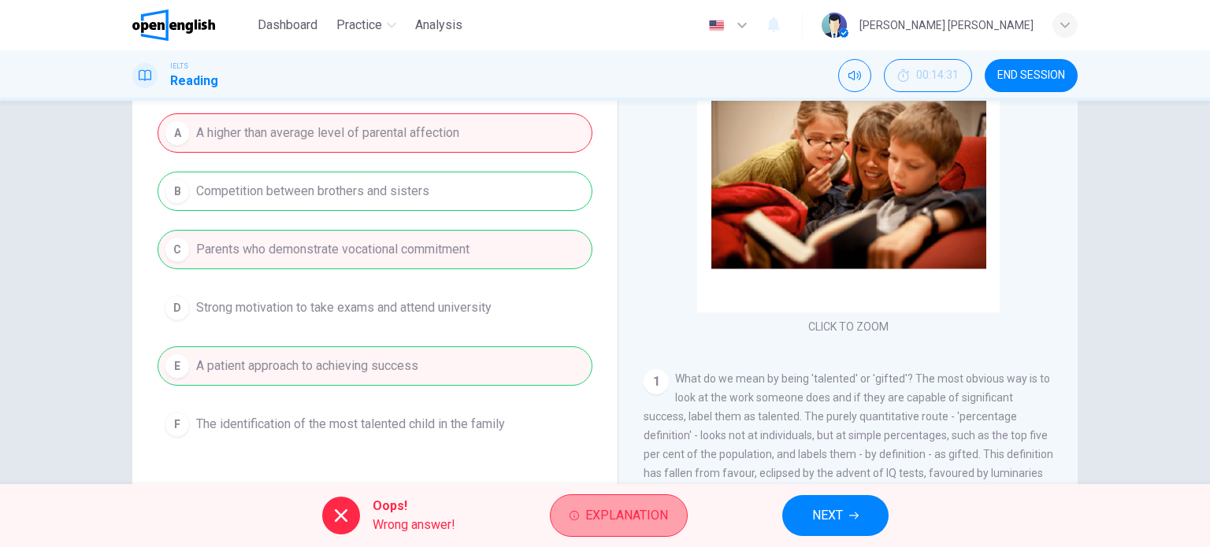
click at [599, 514] on span "Explanation" at bounding box center [626, 516] width 83 height 22
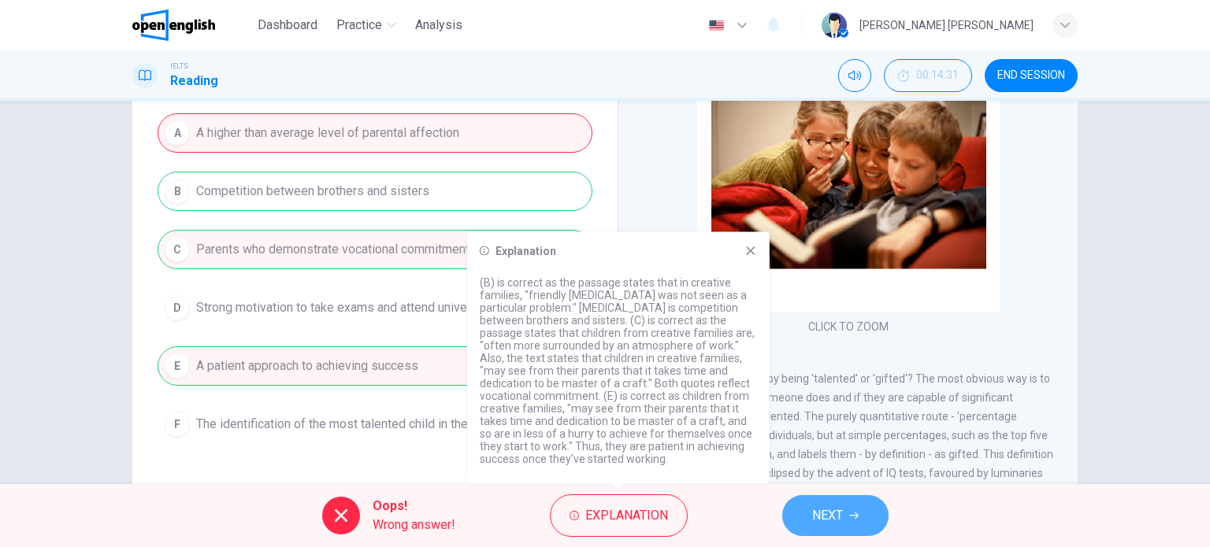
click at [844, 510] on button "NEXT" at bounding box center [835, 515] width 106 height 41
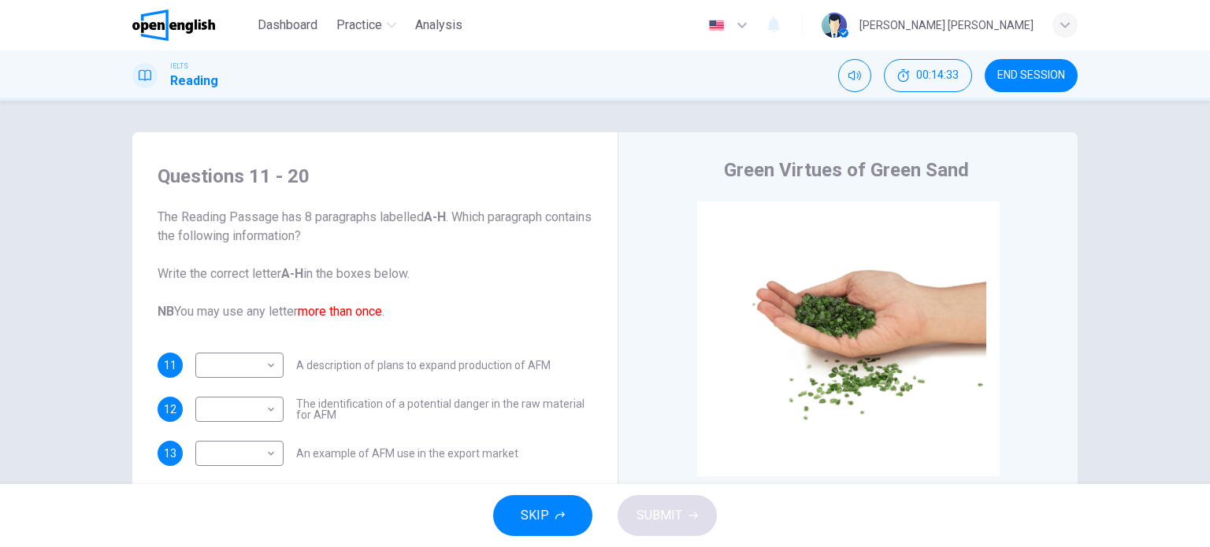
click at [410, 265] on span "The Reading Passage has 8 paragraphs labelled A-H . Which paragraph contains th…" at bounding box center [375, 264] width 435 height 113
